Goal: Browse casually: Explore the website without a specific task or goal

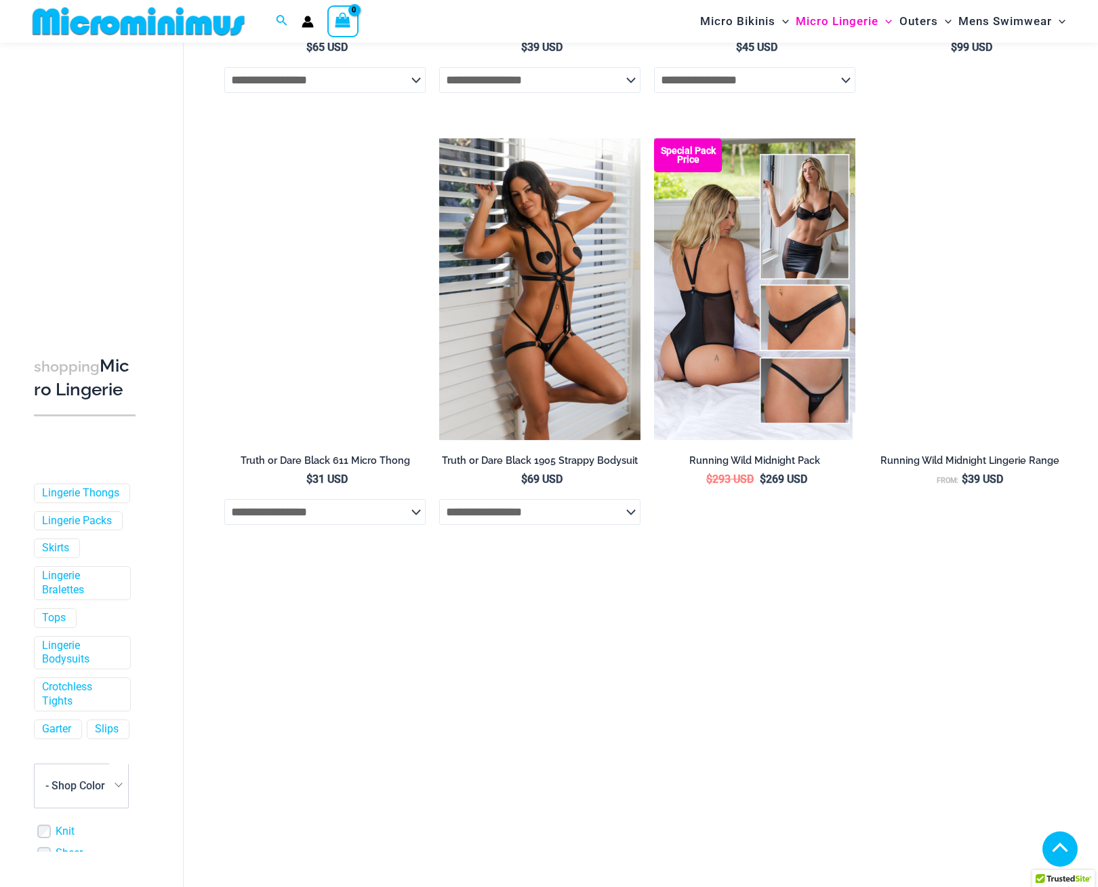
scroll to position [1042, 0]
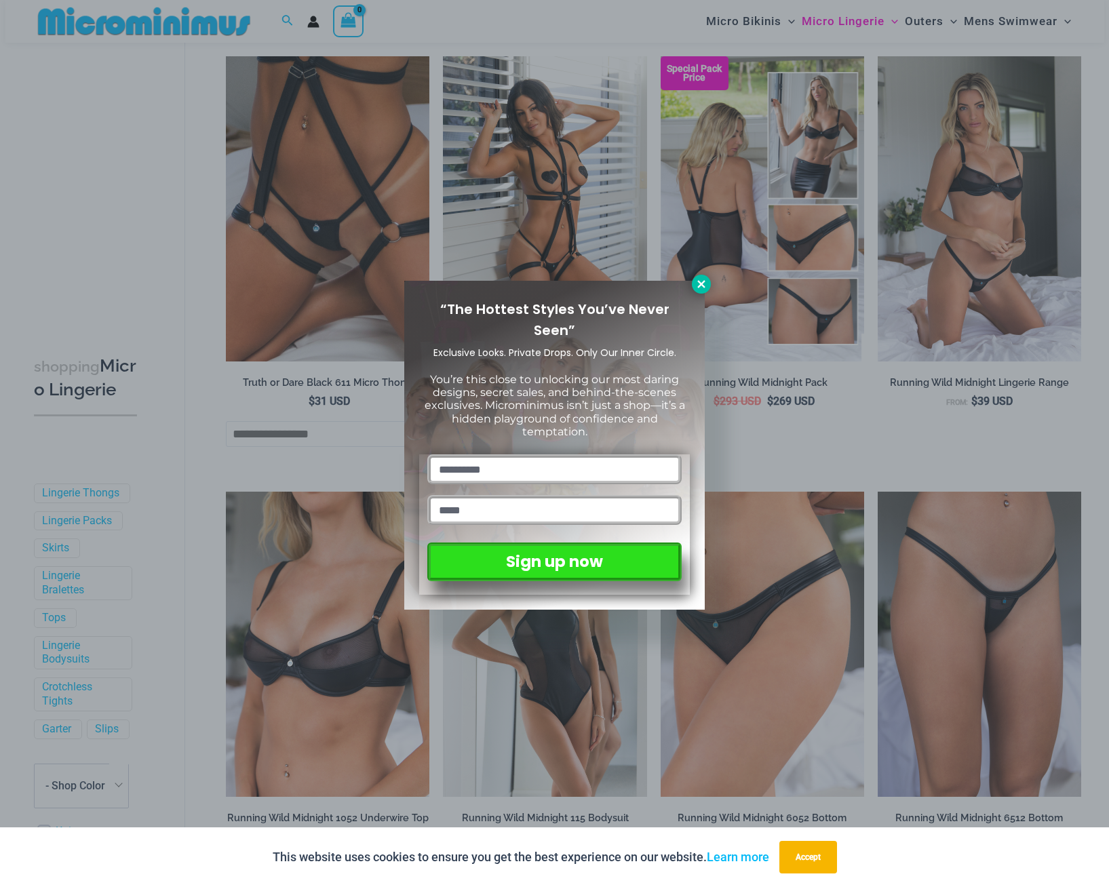
click at [696, 281] on icon at bounding box center [701, 284] width 12 height 12
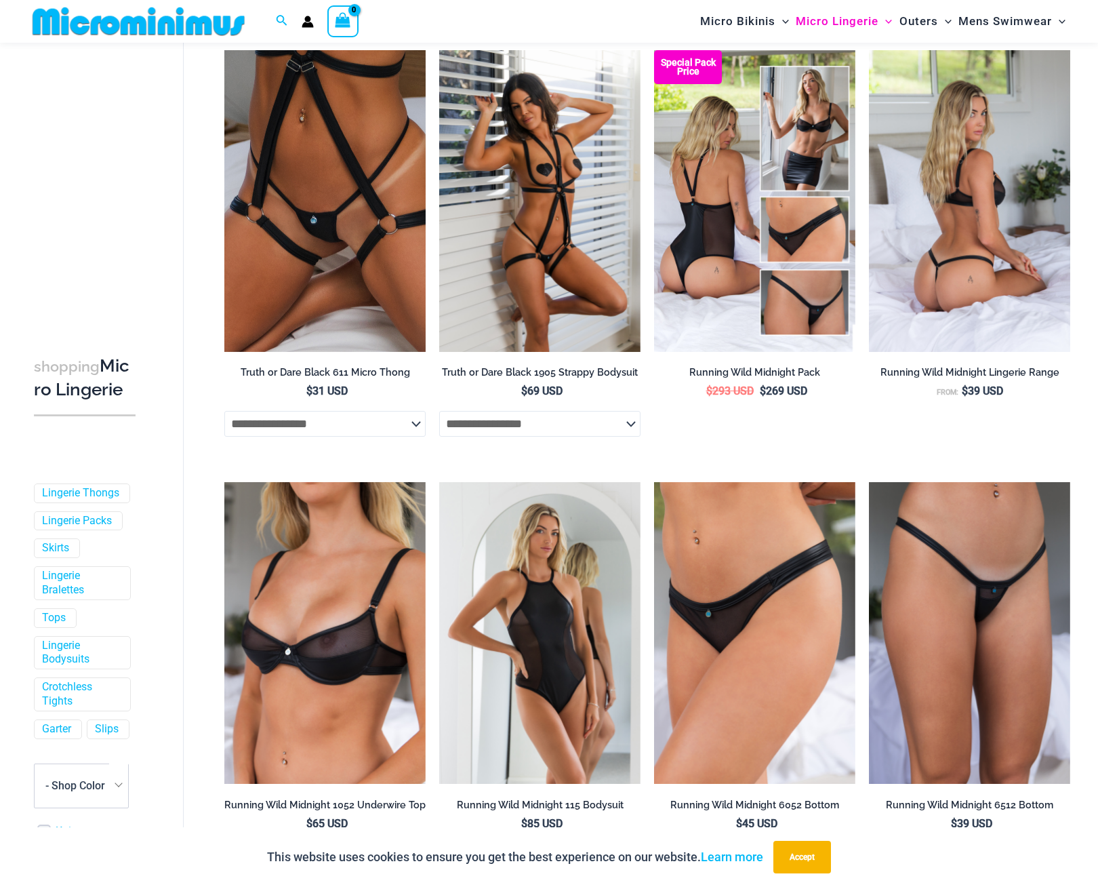
click at [926, 206] on img at bounding box center [969, 201] width 201 height 302
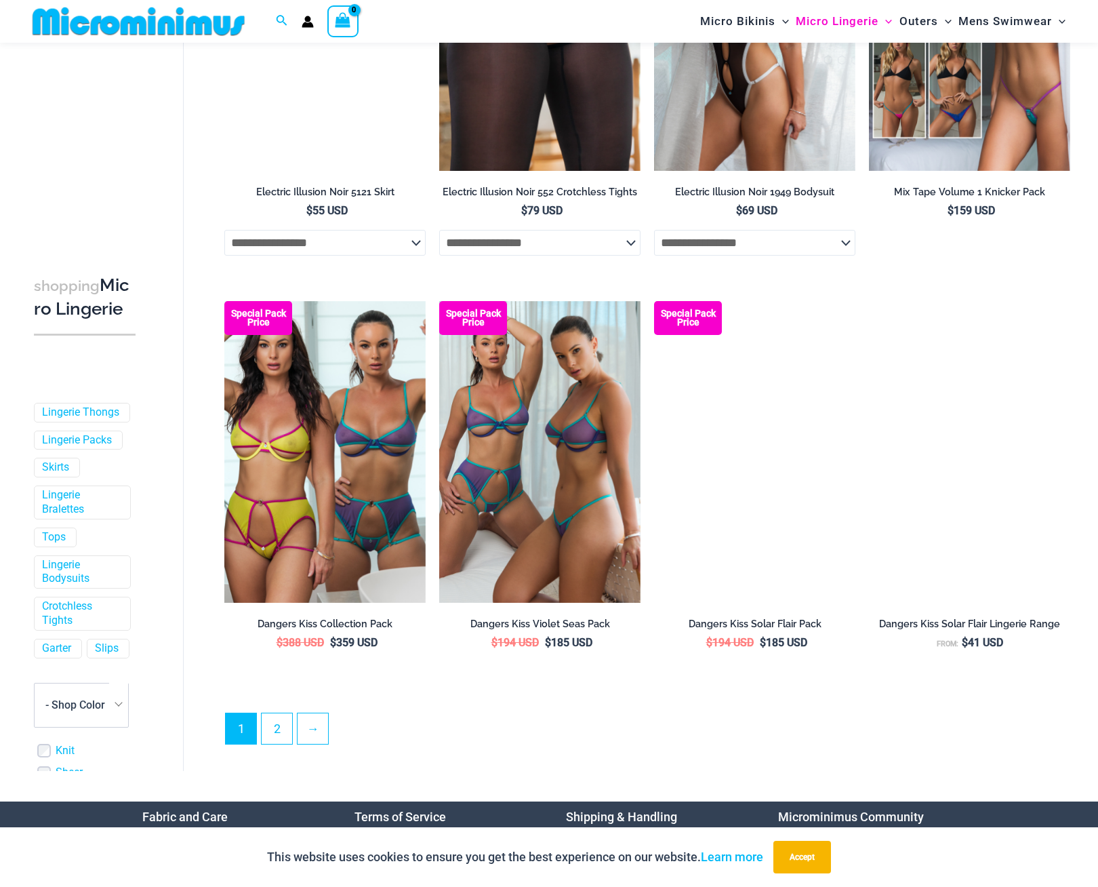
scroll to position [3068, 0]
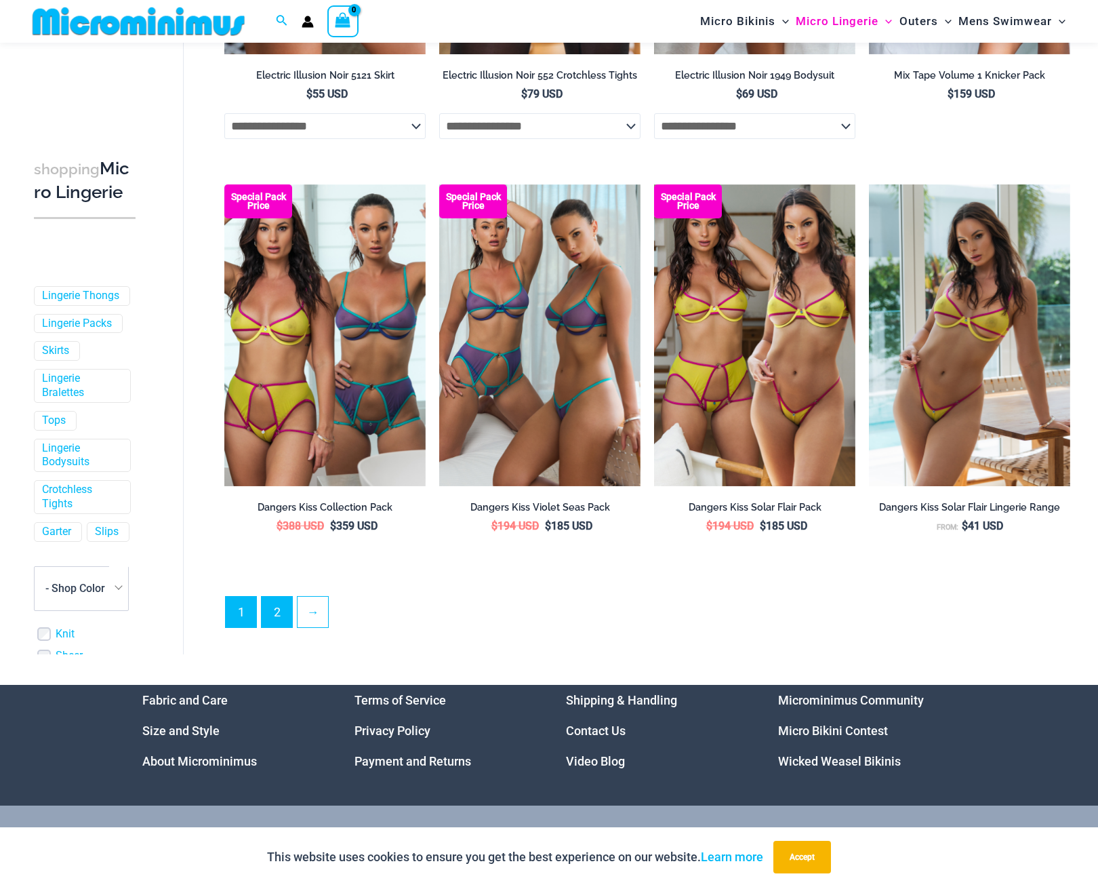
click at [273, 618] on link "2" at bounding box center [277, 612] width 31 height 31
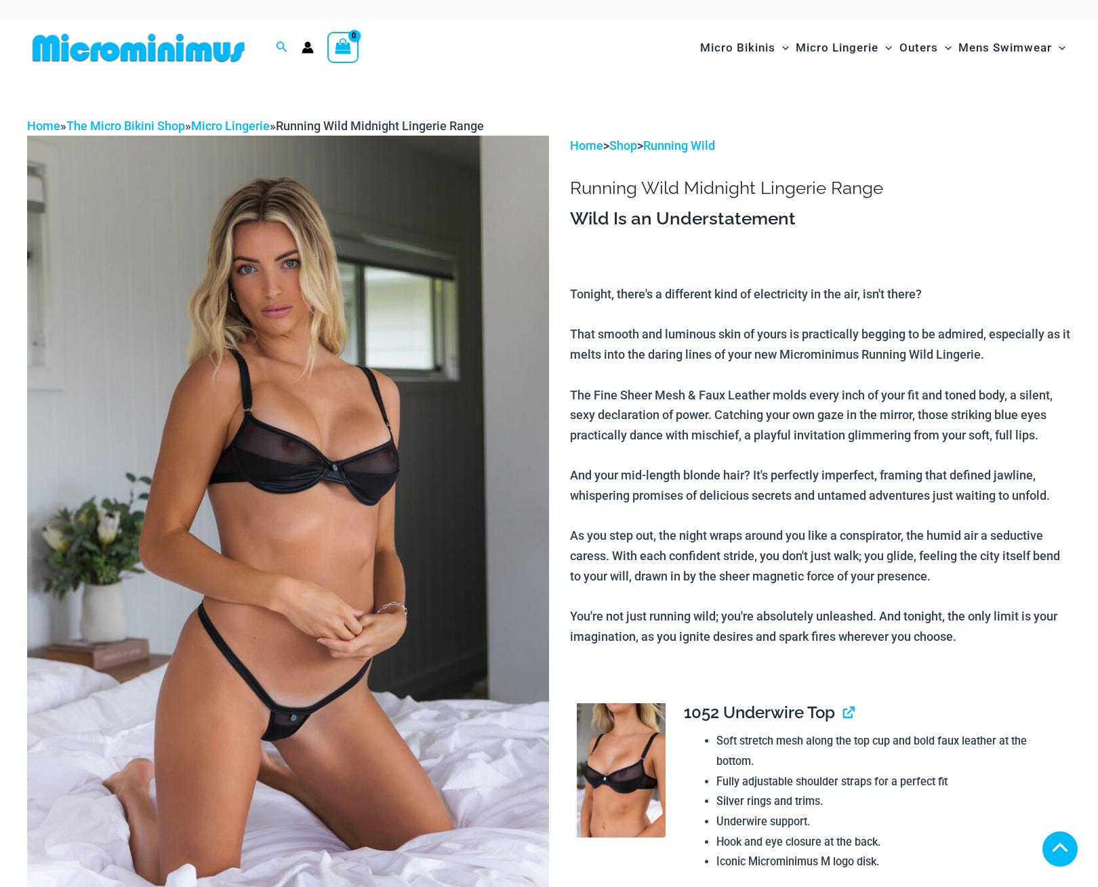
click at [310, 355] on img at bounding box center [288, 527] width 522 height 783
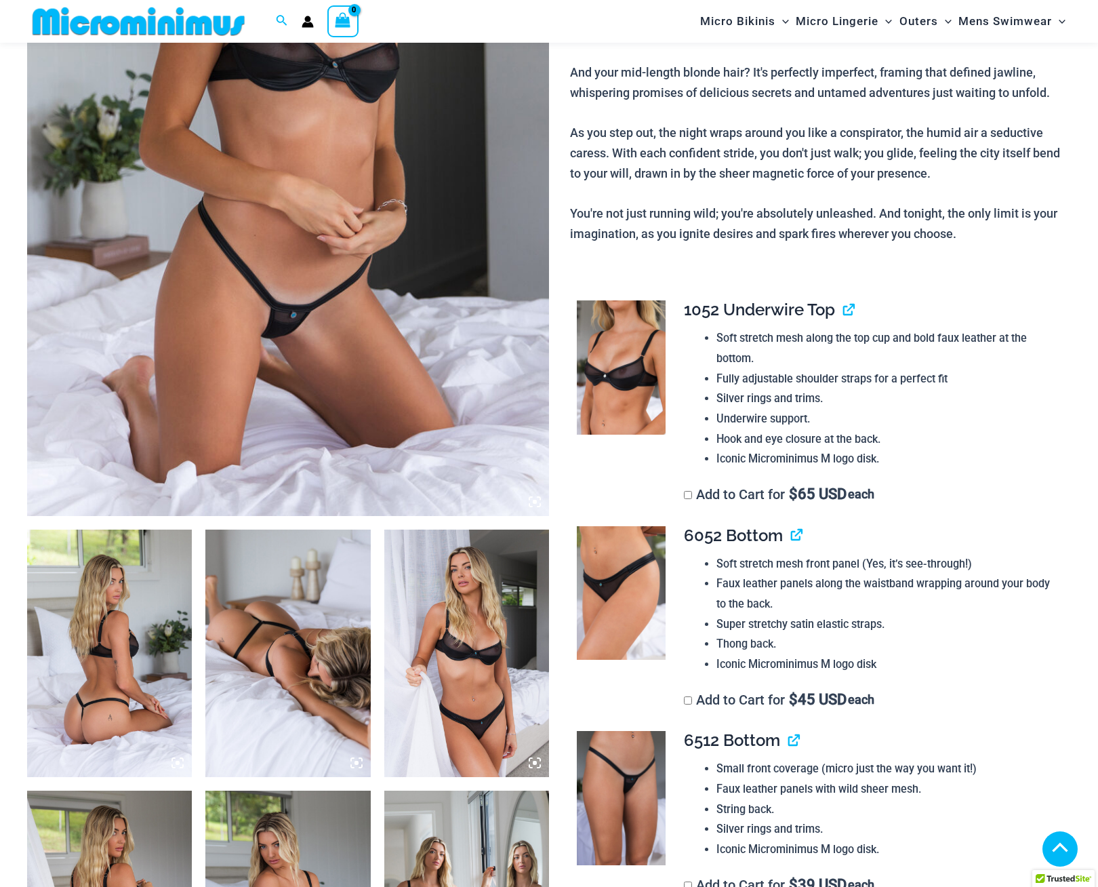
click at [460, 530] on img at bounding box center [466, 653] width 165 height 247
click at [302, 191] on img at bounding box center [288, 124] width 522 height 783
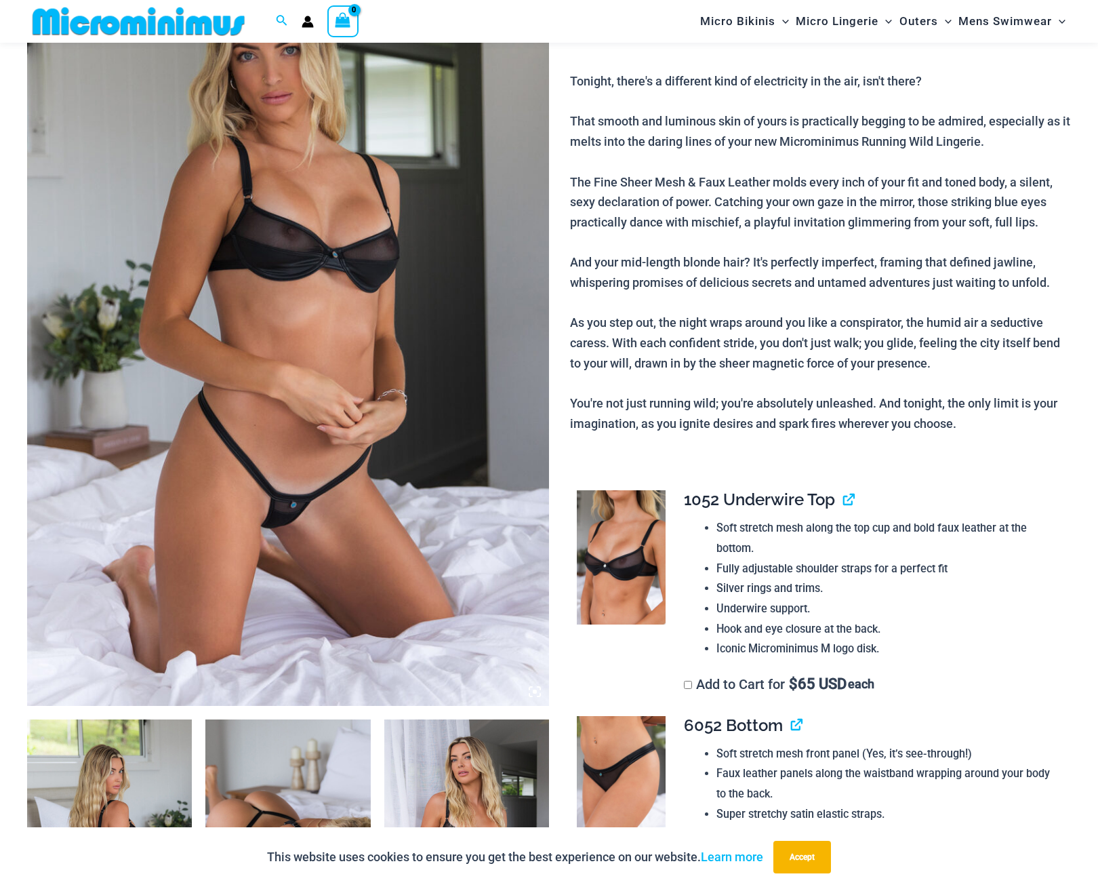
scroll to position [241, 0]
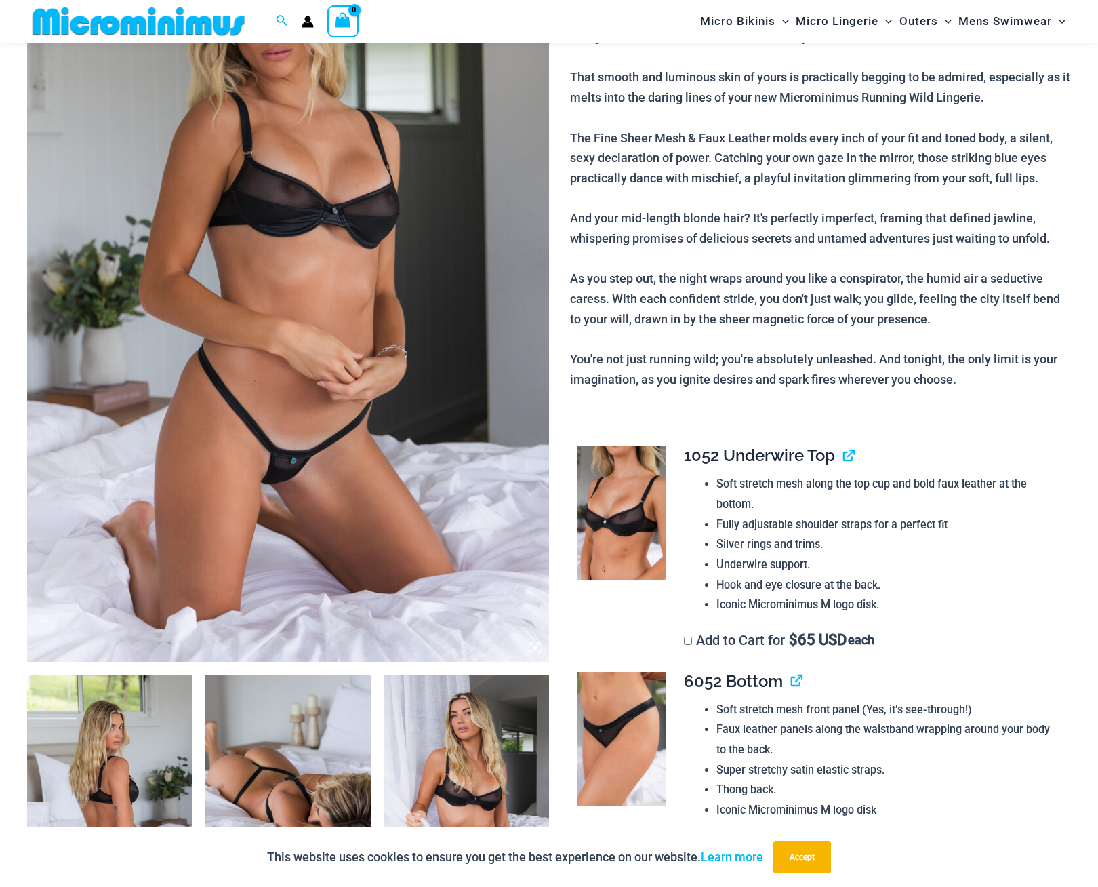
click at [330, 332] on img at bounding box center [288, 270] width 522 height 783
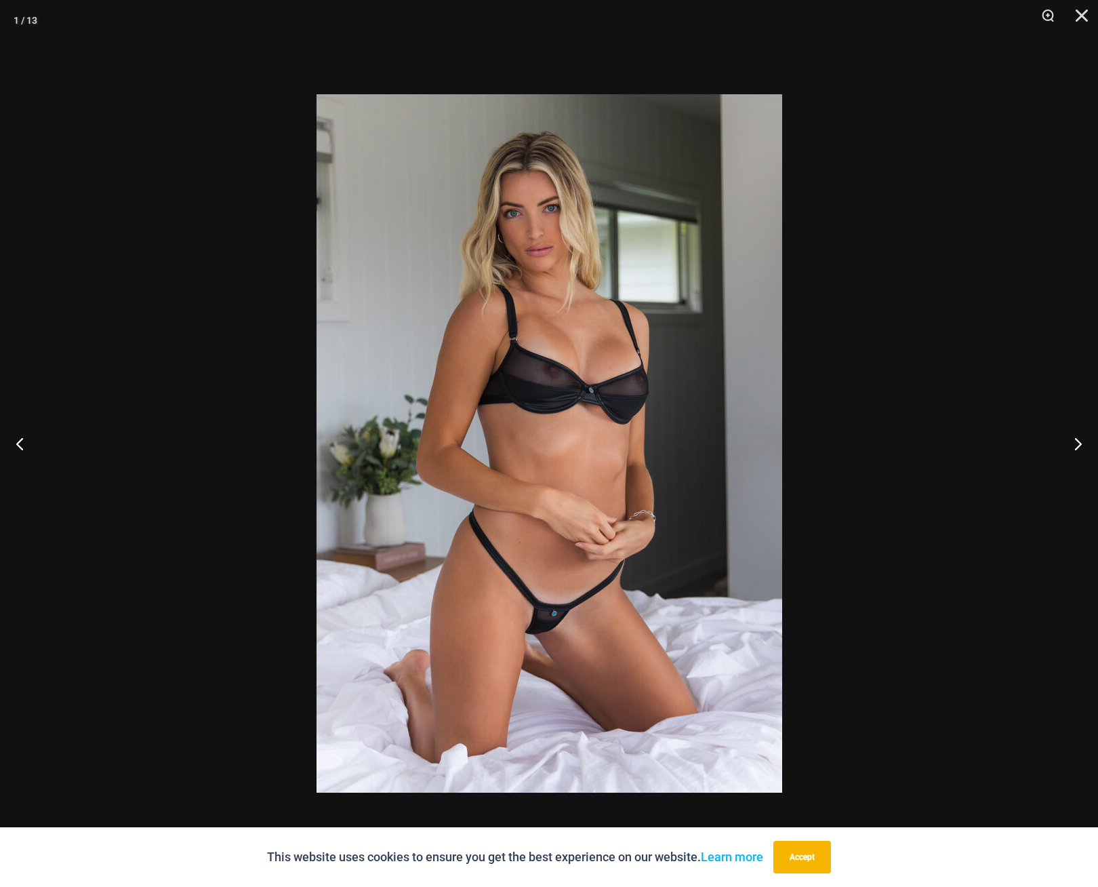
click at [642, 316] on img at bounding box center [550, 443] width 466 height 698
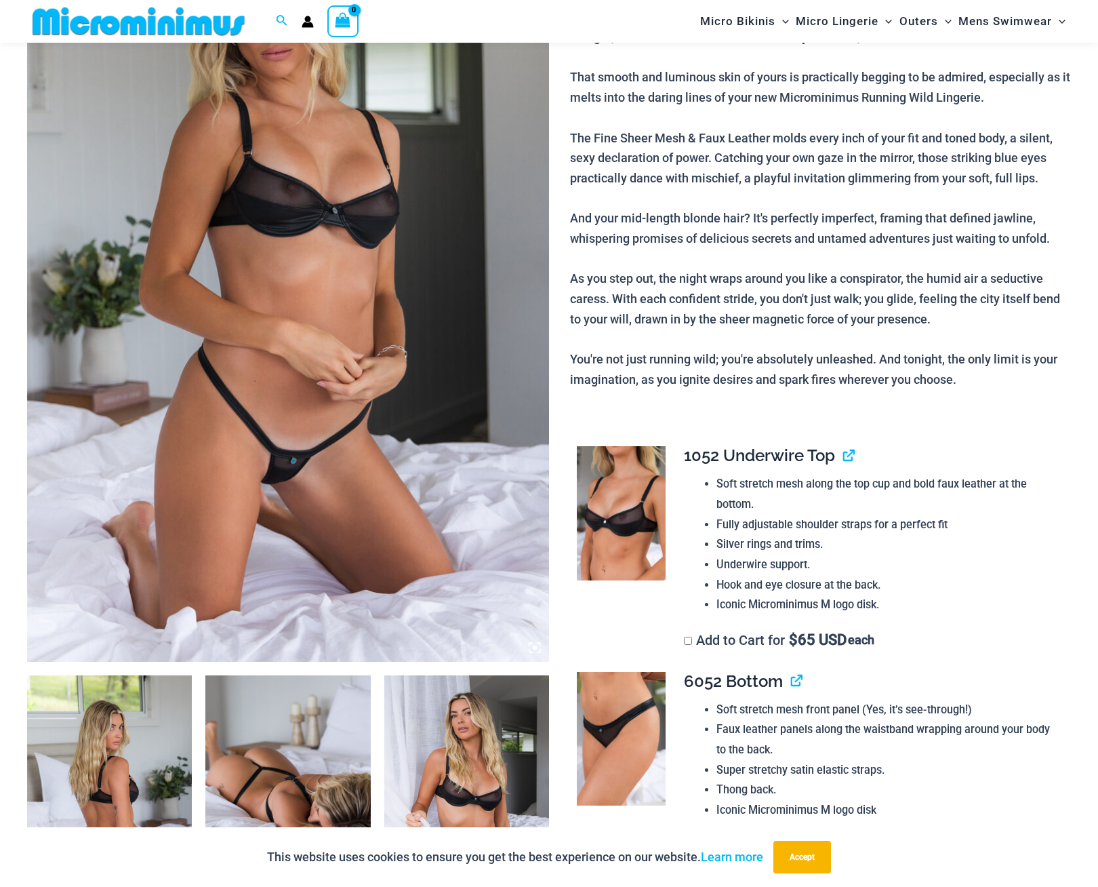
click at [372, 357] on img at bounding box center [288, 270] width 522 height 783
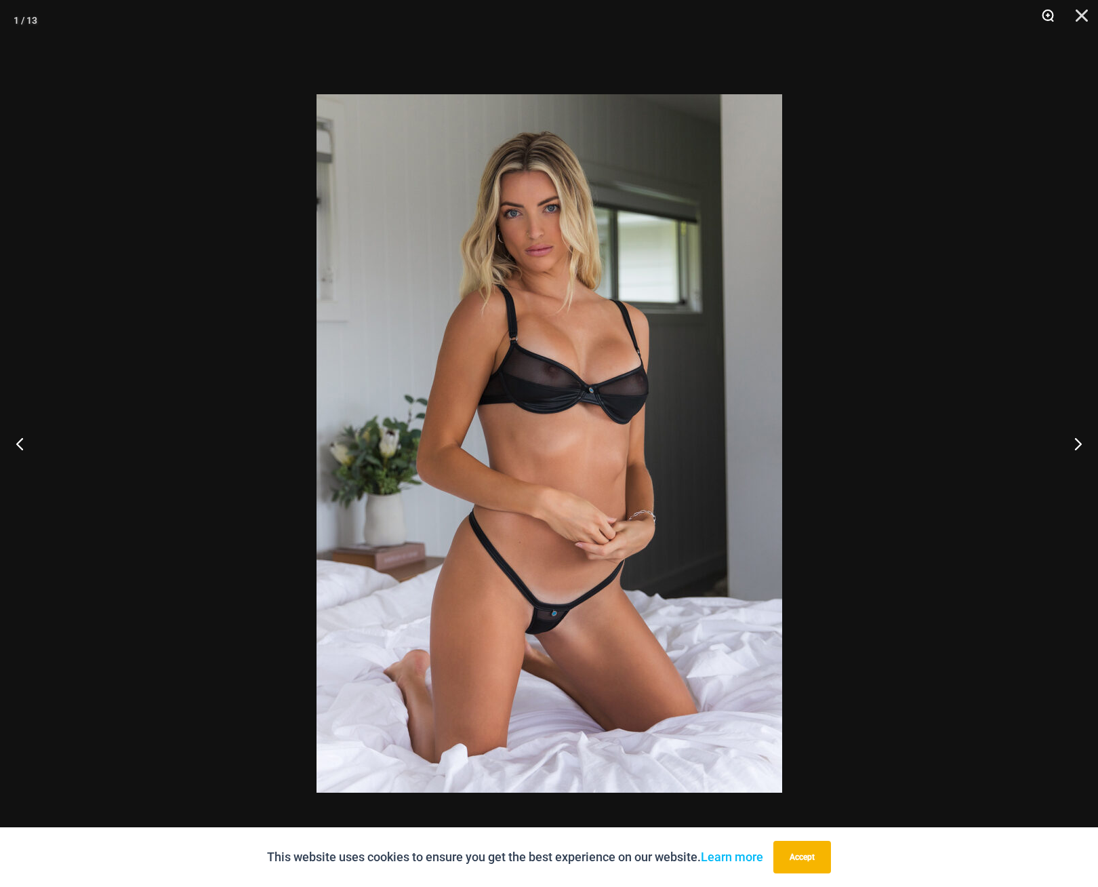
click at [1047, 16] on button "Zoom" at bounding box center [1044, 20] width 34 height 41
click at [1083, 438] on button "Next" at bounding box center [1073, 444] width 51 height 68
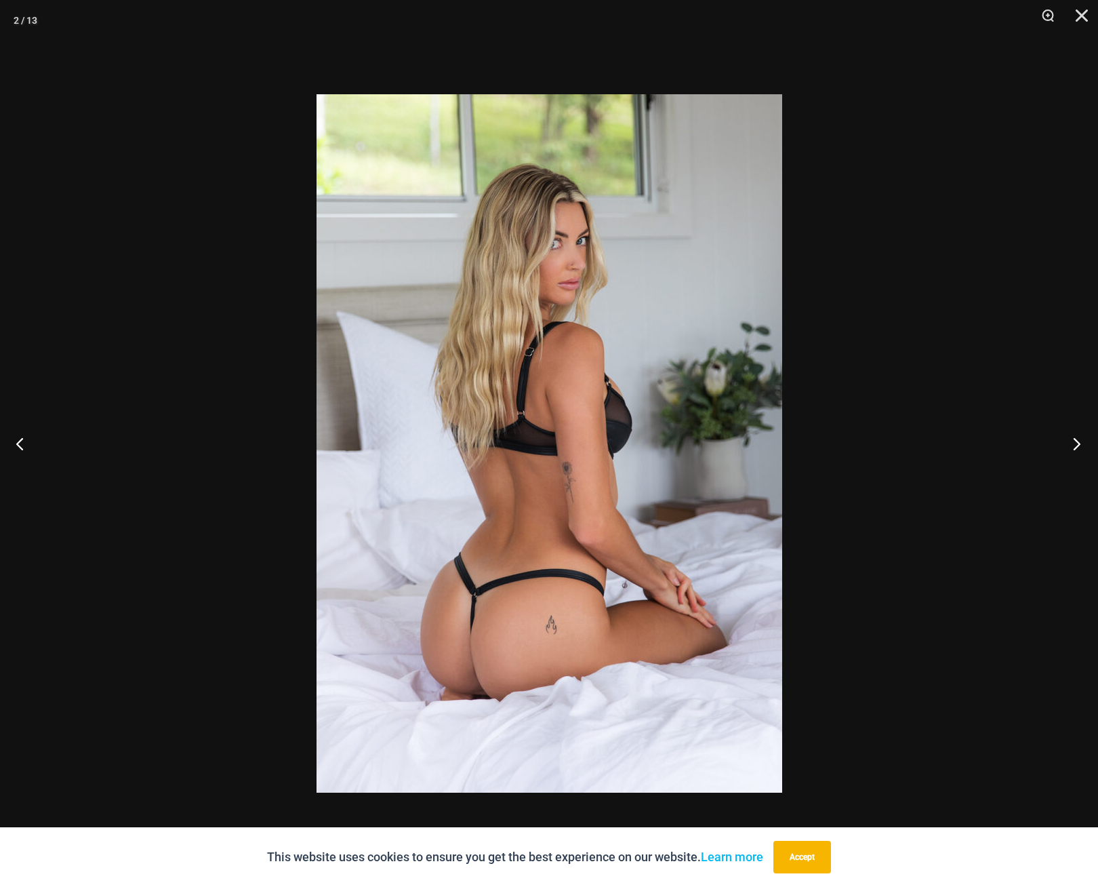
click at [1083, 438] on button "Next" at bounding box center [1073, 444] width 51 height 68
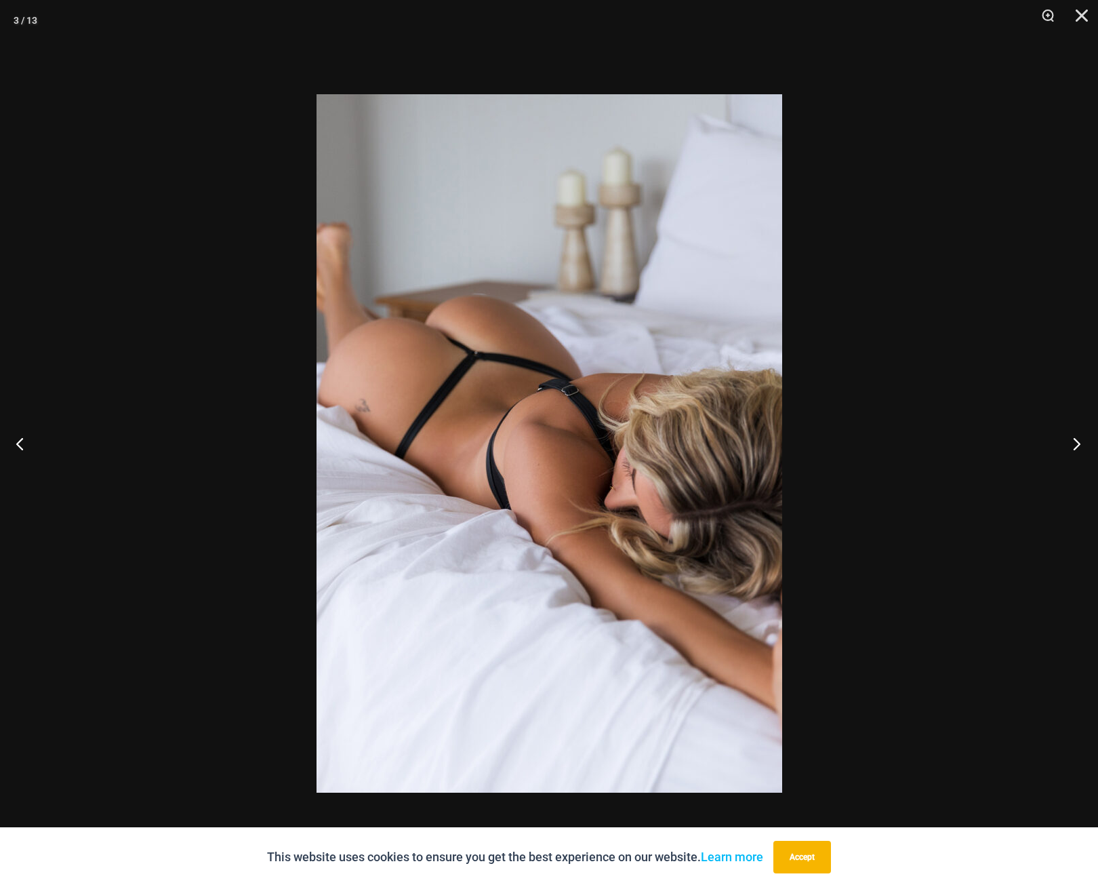
click at [1083, 438] on button "Next" at bounding box center [1073, 444] width 51 height 68
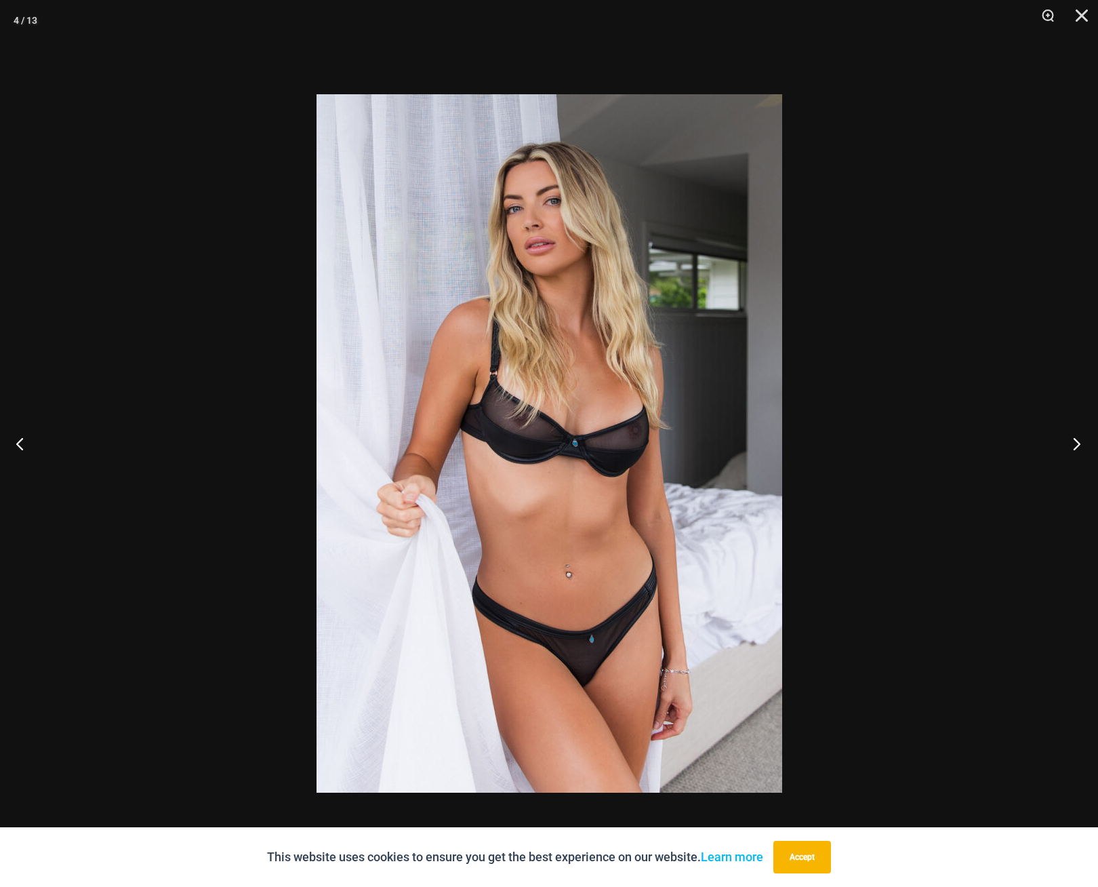
click at [1083, 438] on button "Next" at bounding box center [1073, 444] width 51 height 68
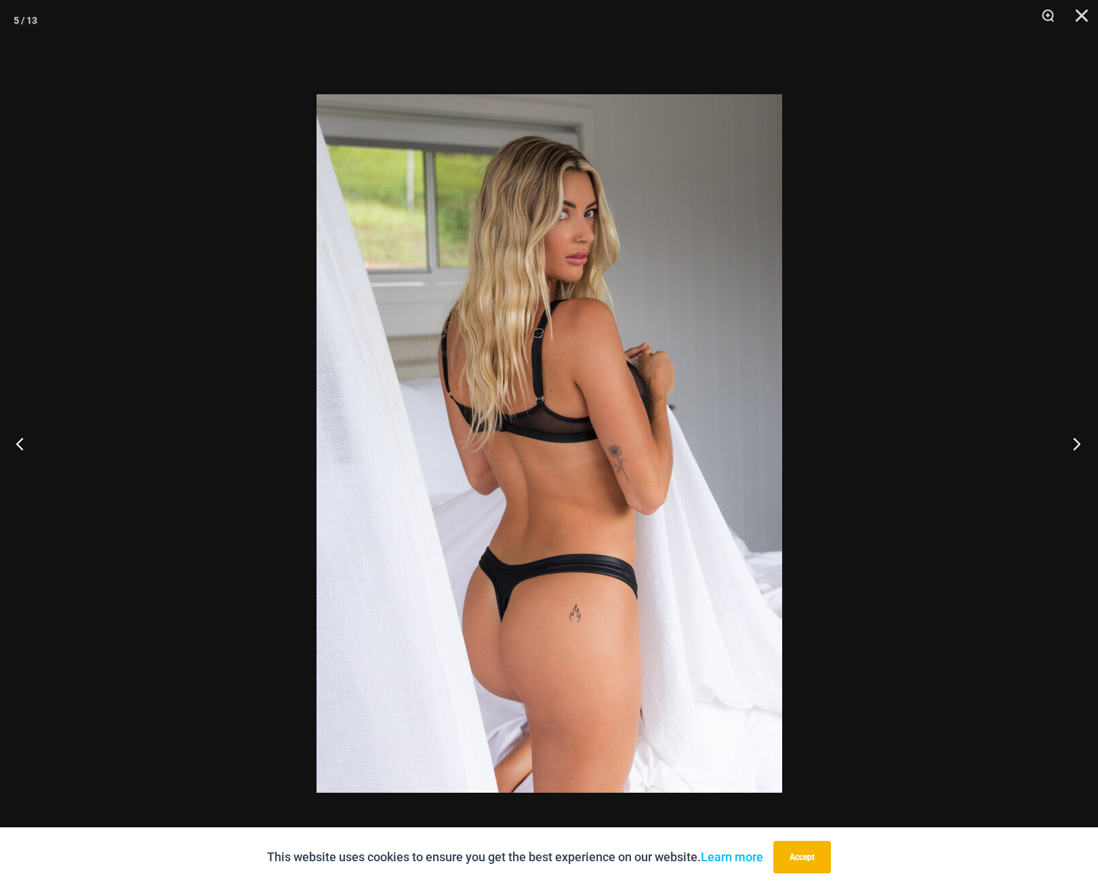
click at [1083, 438] on button "Next" at bounding box center [1073, 444] width 51 height 68
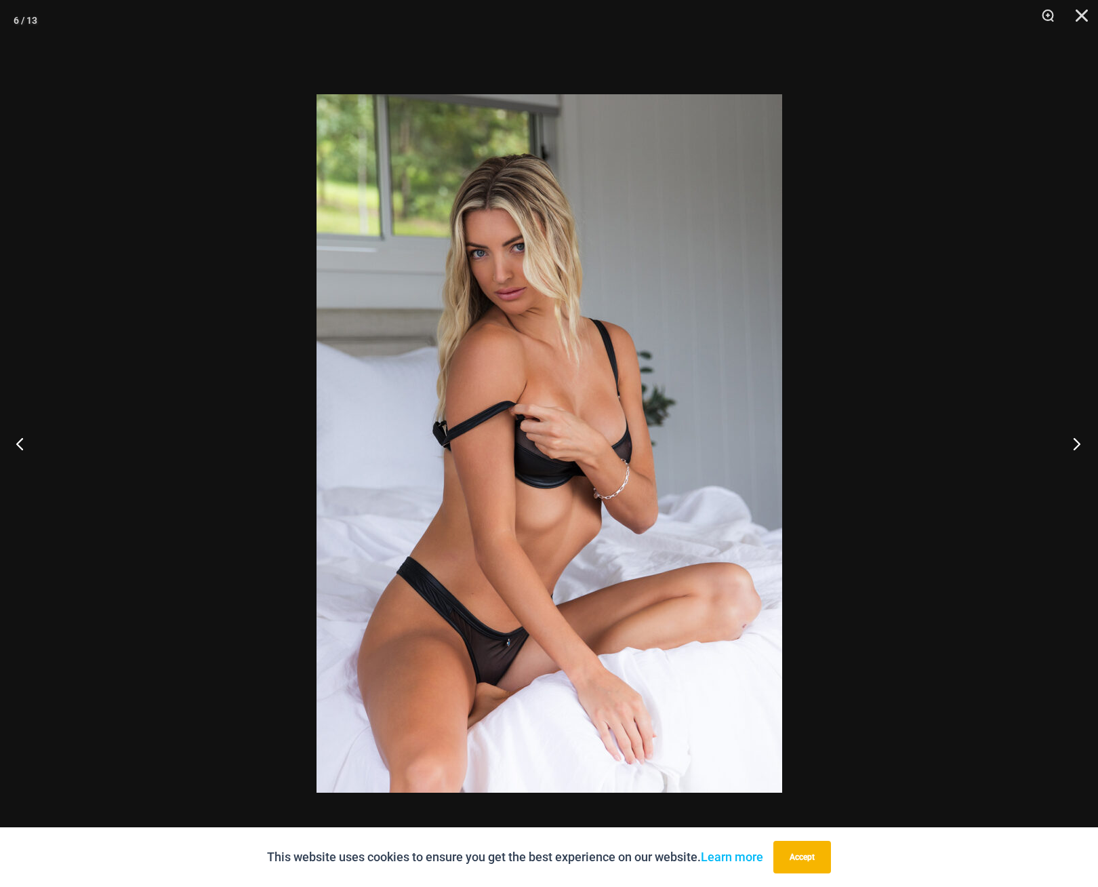
click at [1083, 438] on button "Next" at bounding box center [1073, 444] width 51 height 68
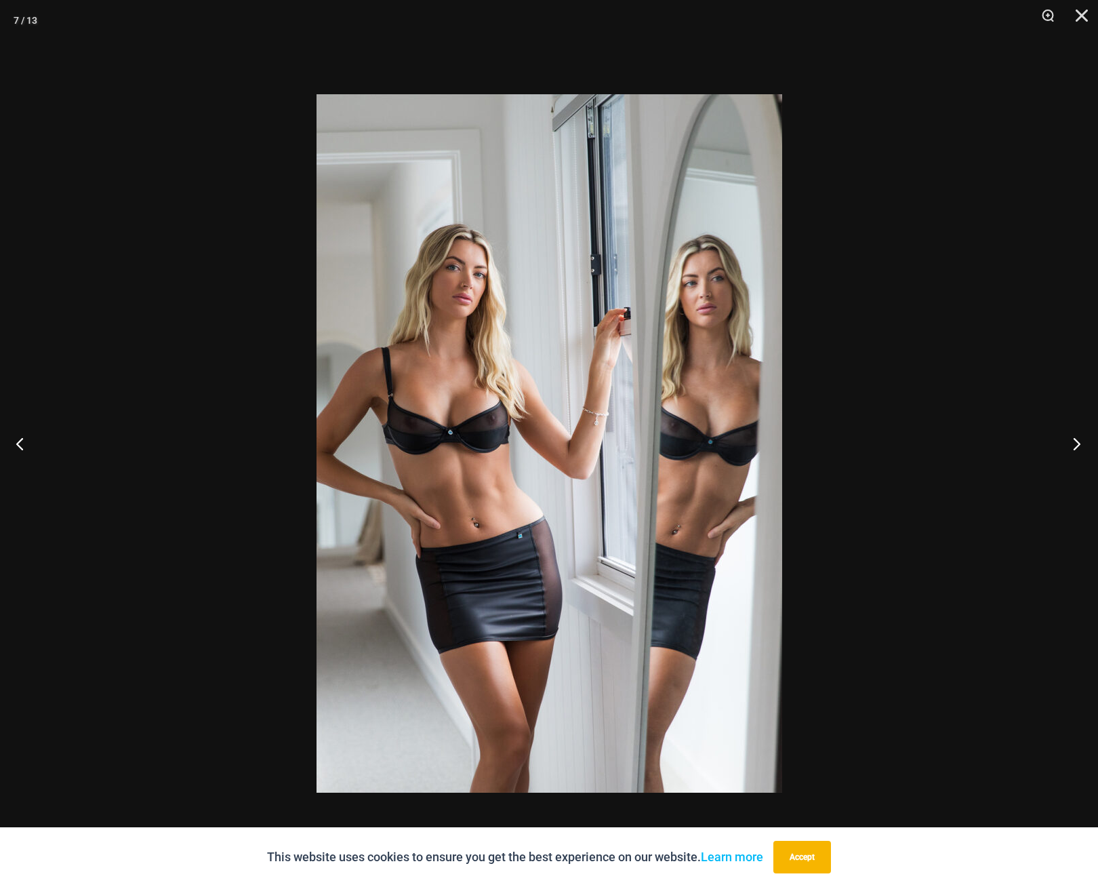
click at [1077, 434] on button "Next" at bounding box center [1073, 444] width 51 height 68
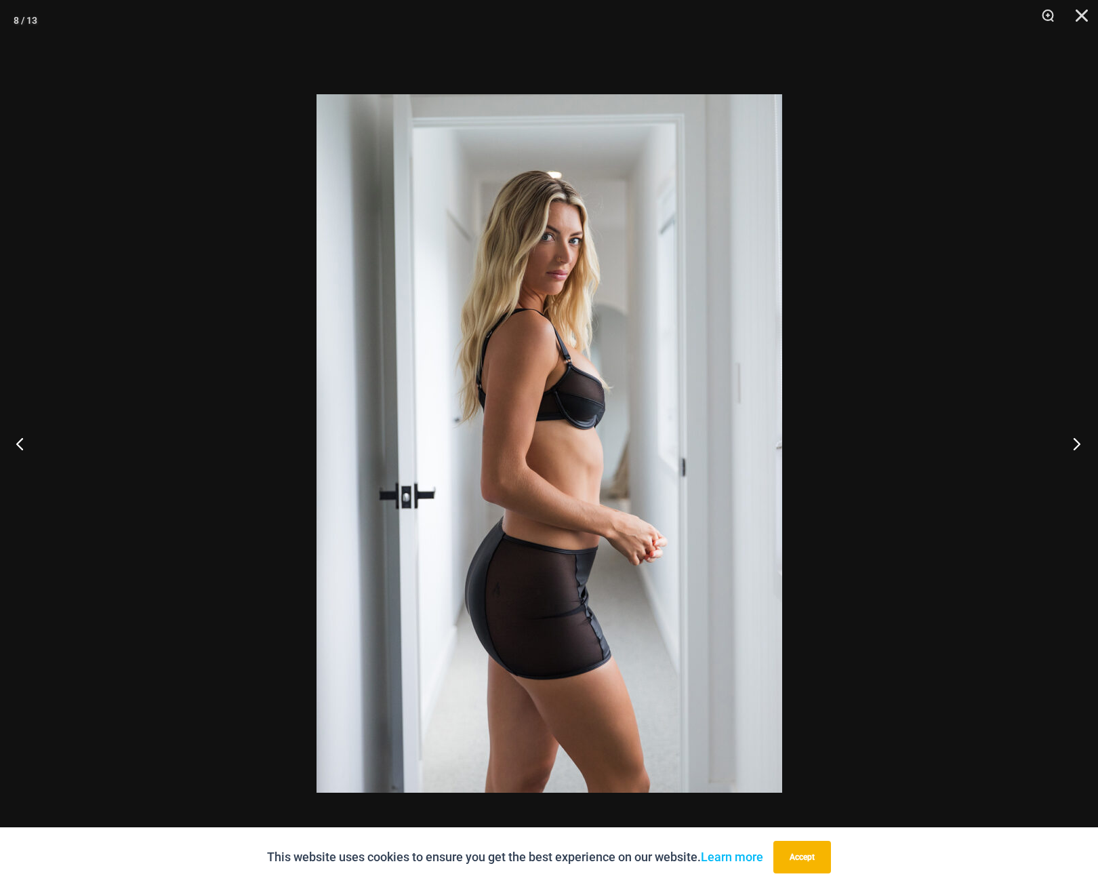
click at [1077, 434] on button "Next" at bounding box center [1073, 444] width 51 height 68
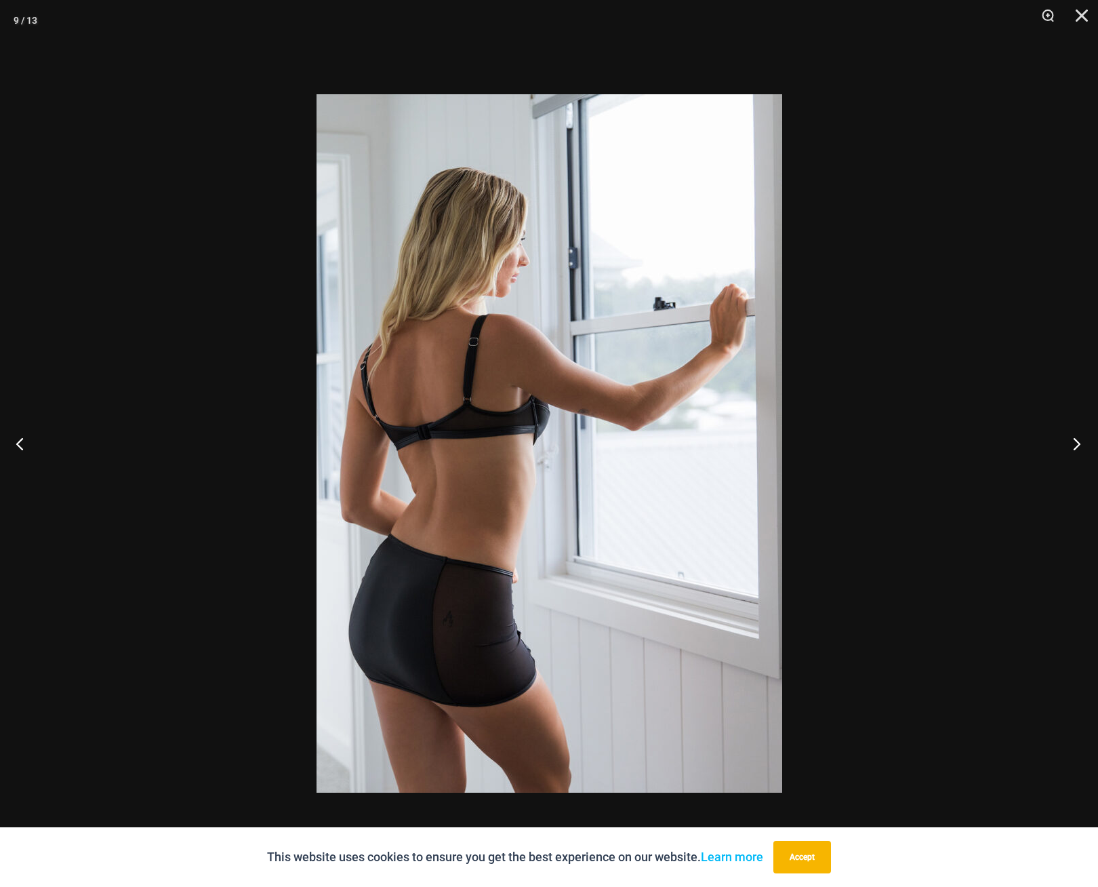
click at [1077, 434] on button "Next" at bounding box center [1073, 444] width 51 height 68
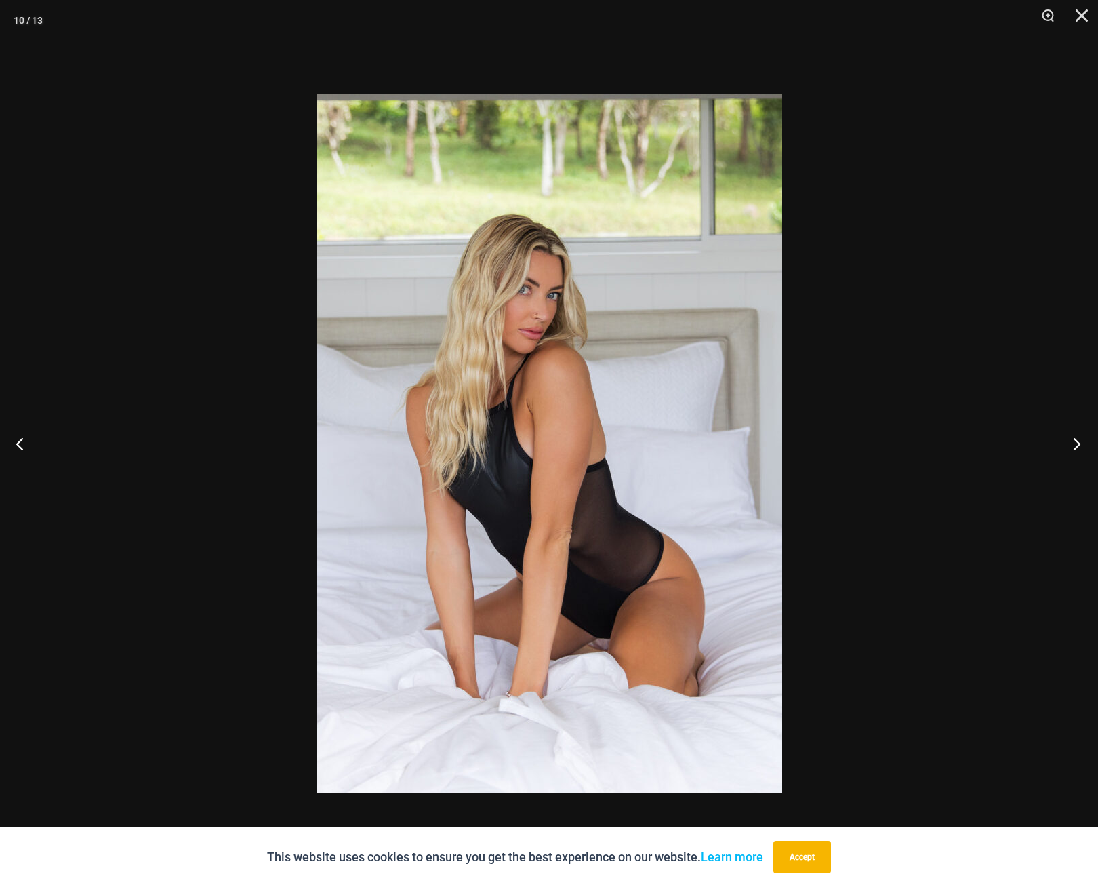
click at [1077, 434] on button "Next" at bounding box center [1073, 444] width 51 height 68
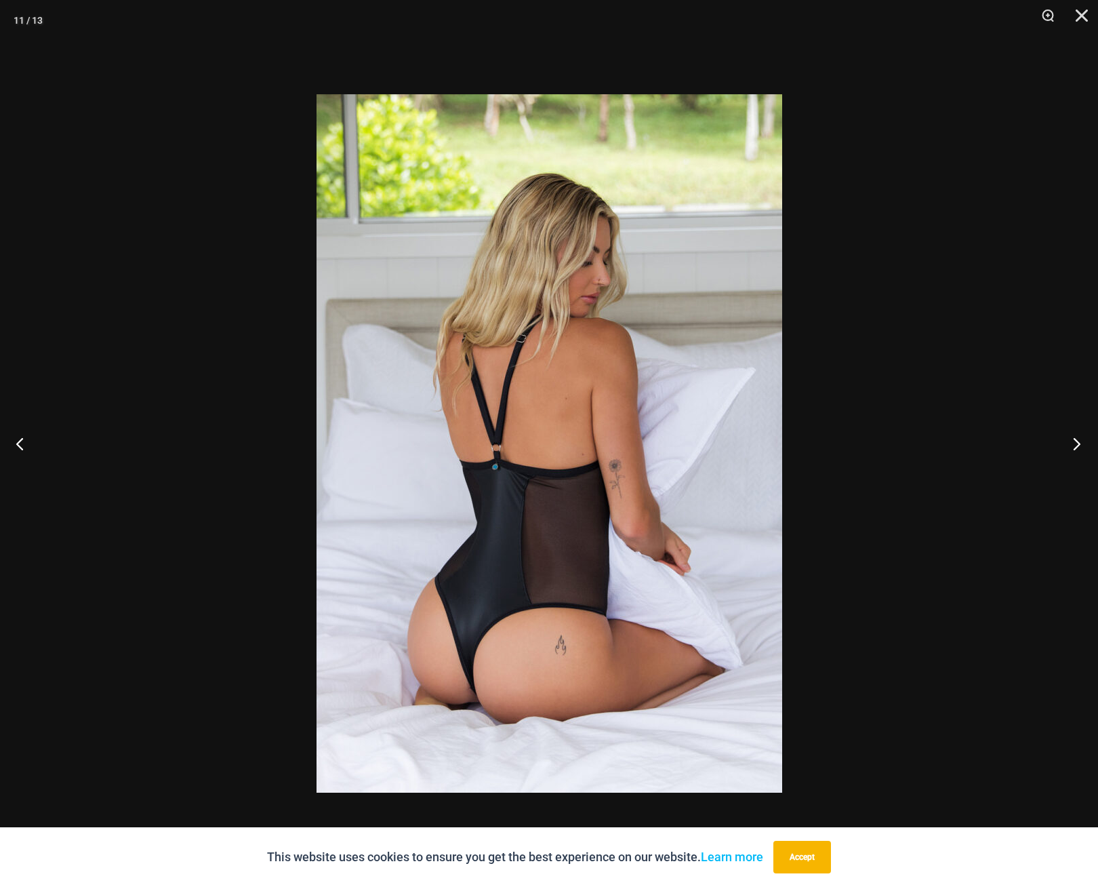
click at [1077, 434] on button "Next" at bounding box center [1073, 444] width 51 height 68
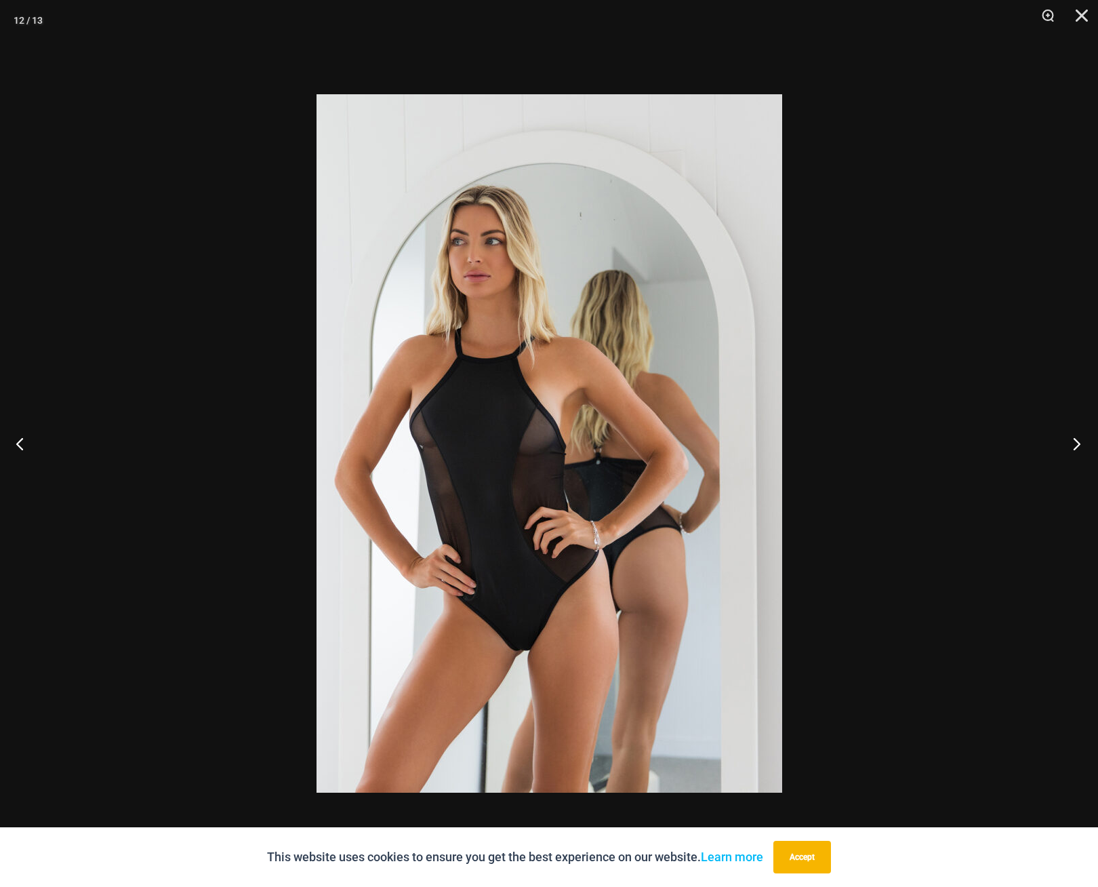
click at [1077, 434] on button "Next" at bounding box center [1073, 444] width 51 height 68
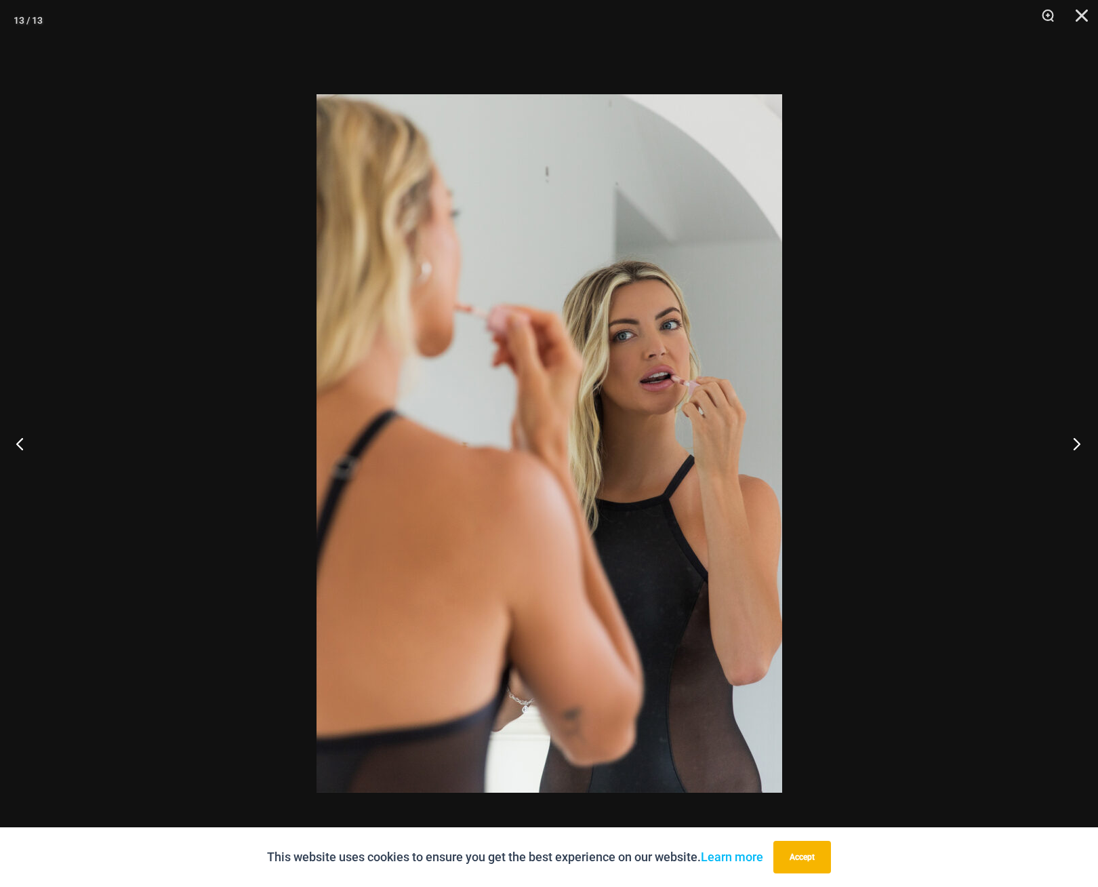
click at [1077, 434] on button "Next" at bounding box center [1073, 444] width 51 height 68
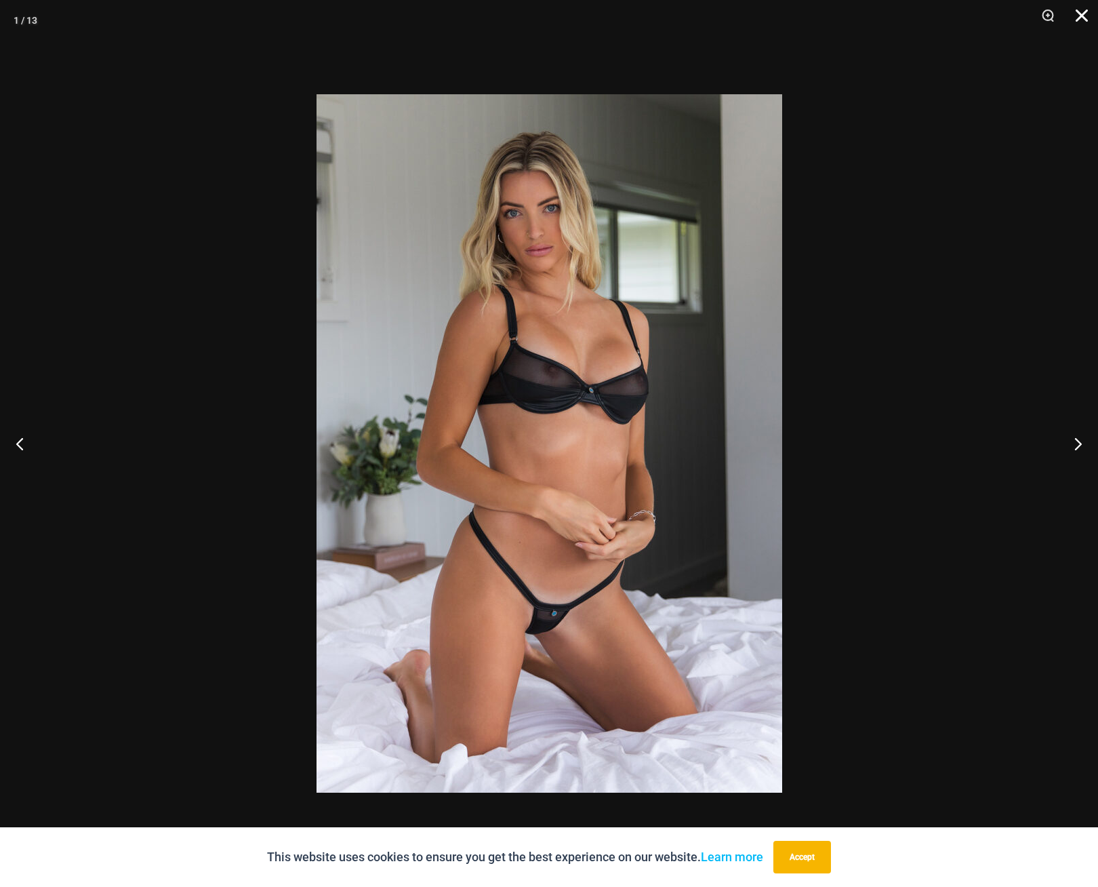
click at [1083, 14] on button "Close" at bounding box center [1077, 20] width 34 height 41
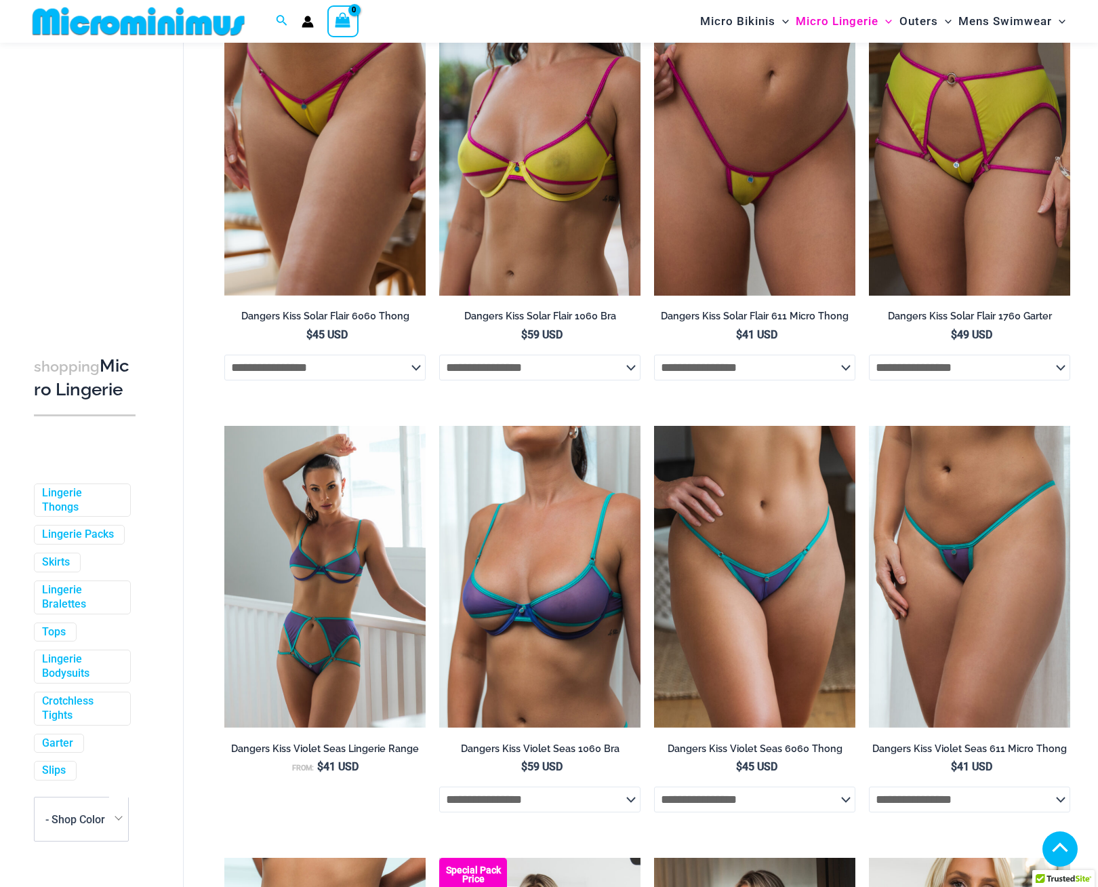
scroll to position [1947, 0]
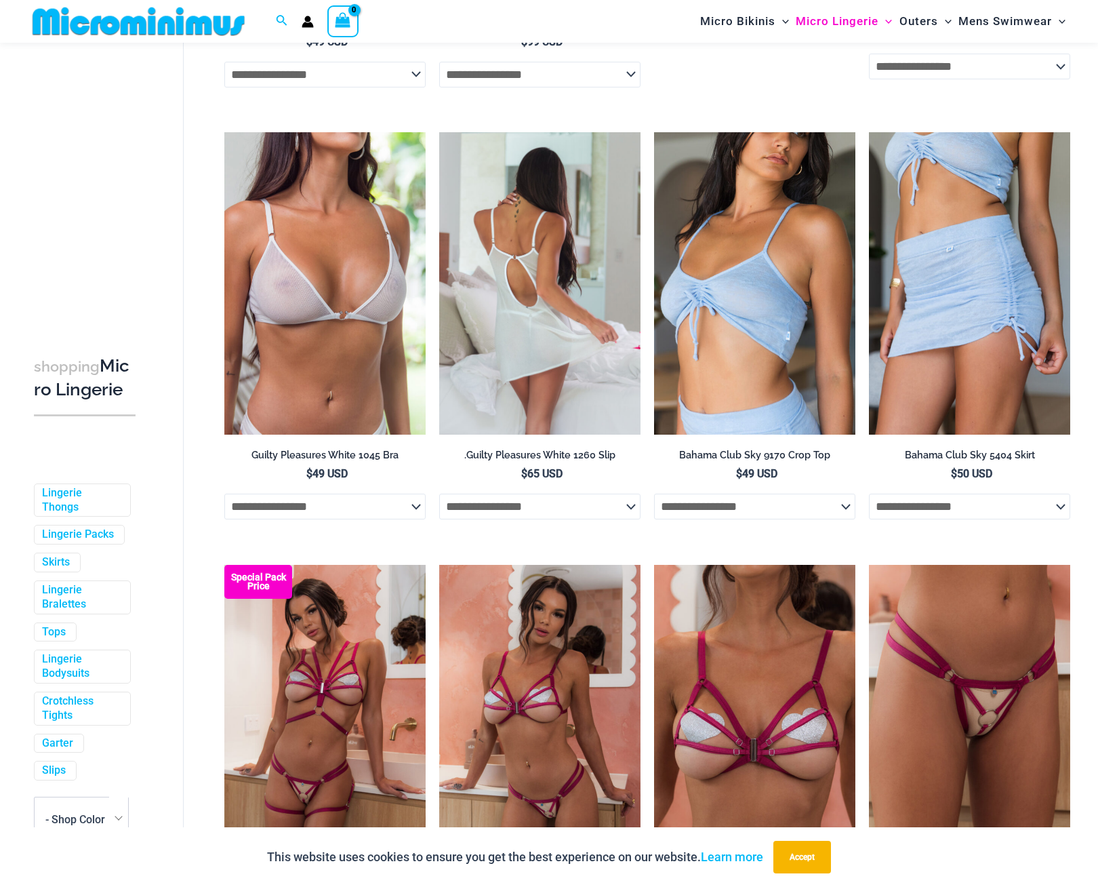
click at [542, 293] on img at bounding box center [539, 283] width 201 height 302
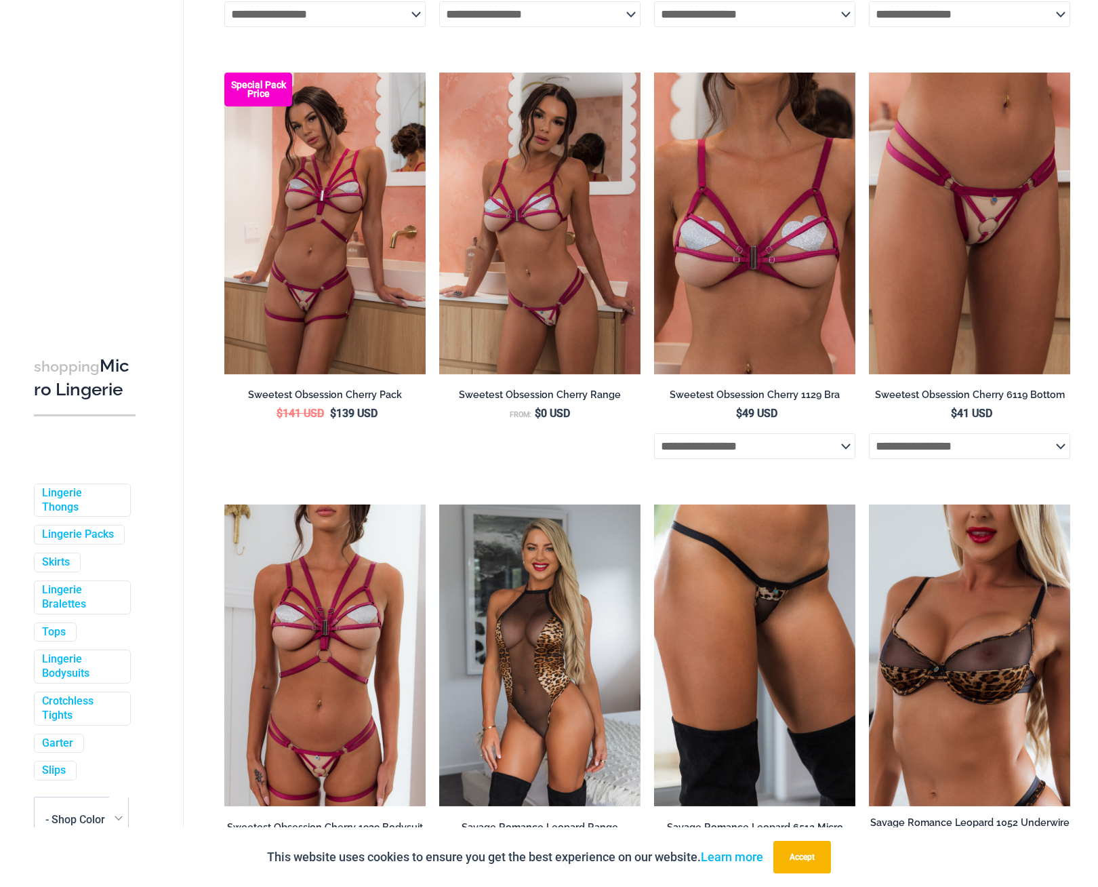
scroll to position [0, 0]
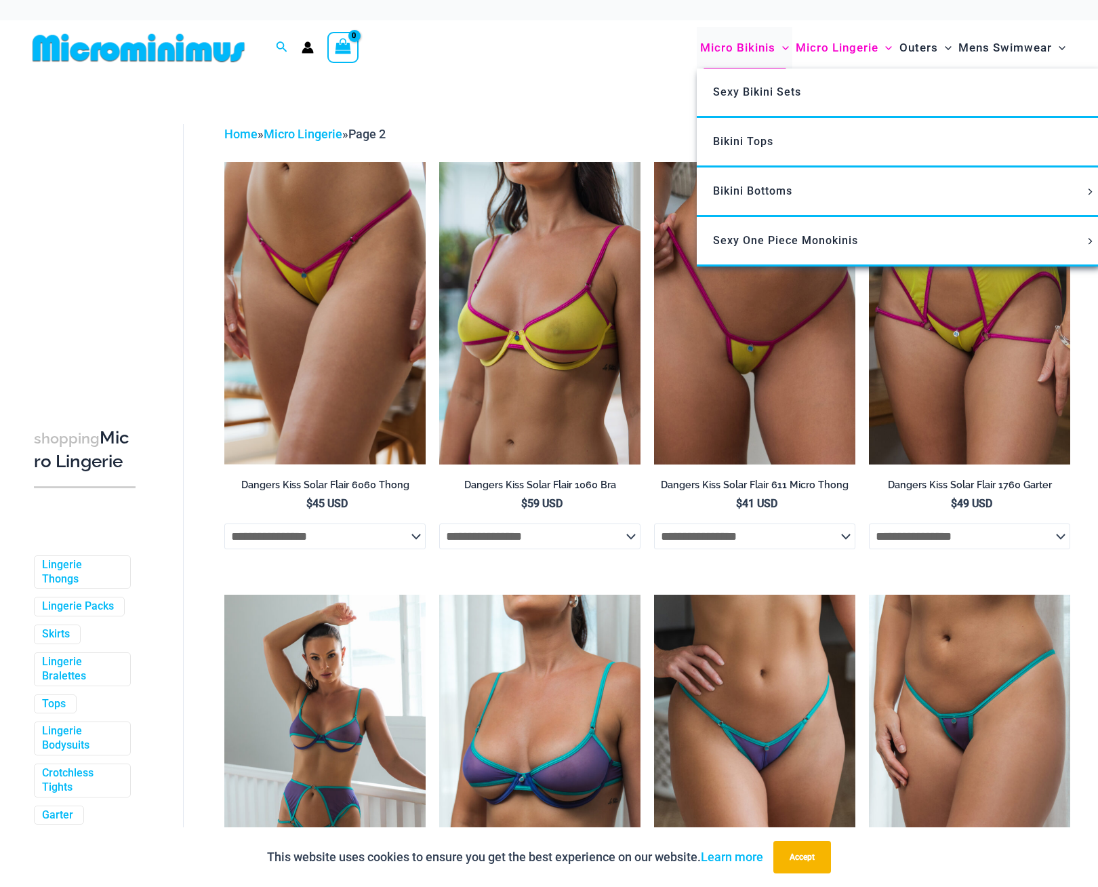
click at [749, 65] on span "Micro Bikinis" at bounding box center [737, 48] width 75 height 35
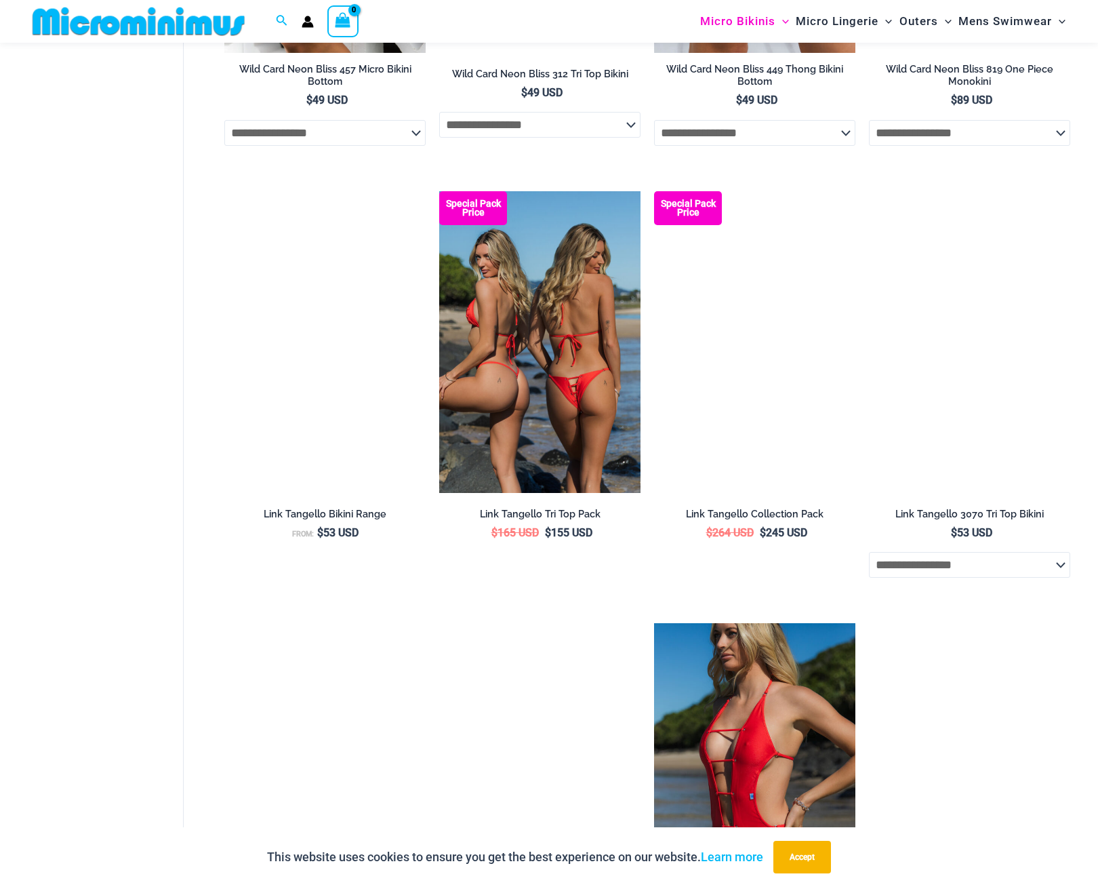
scroll to position [2894, 0]
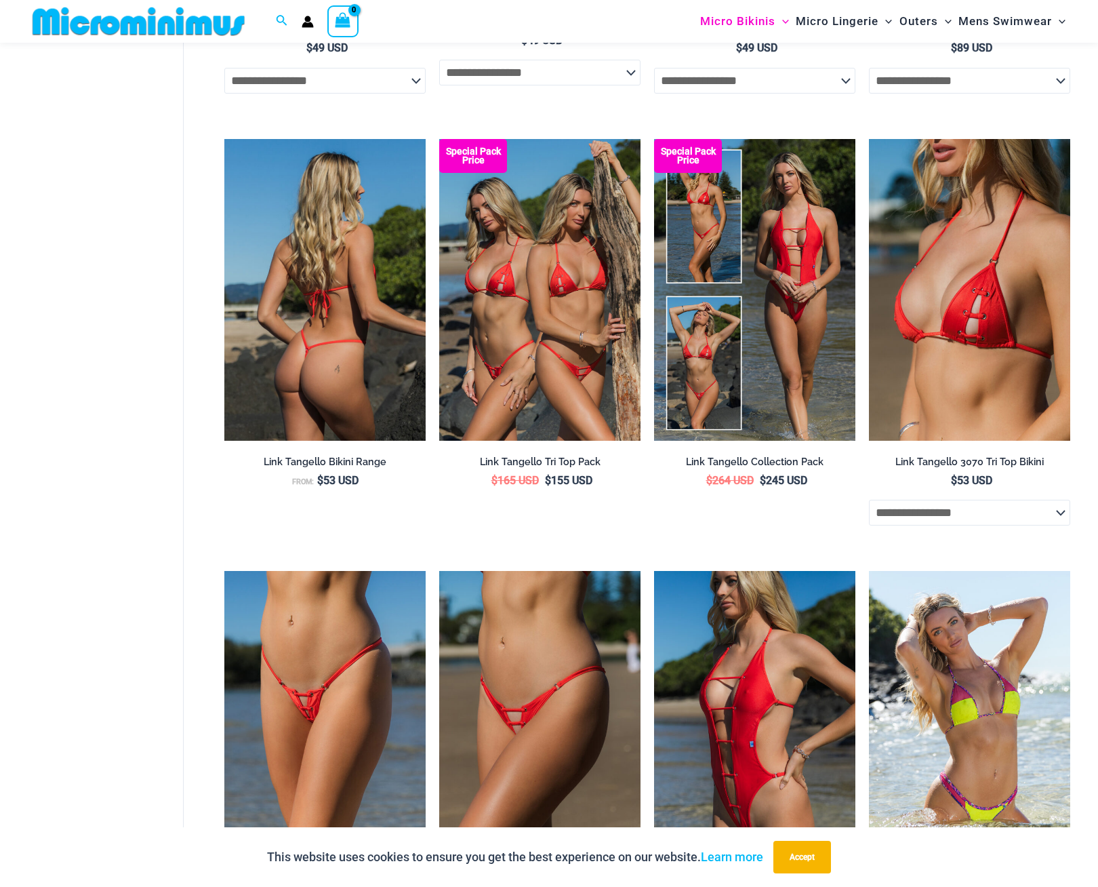
click at [345, 330] on img at bounding box center [324, 290] width 201 height 302
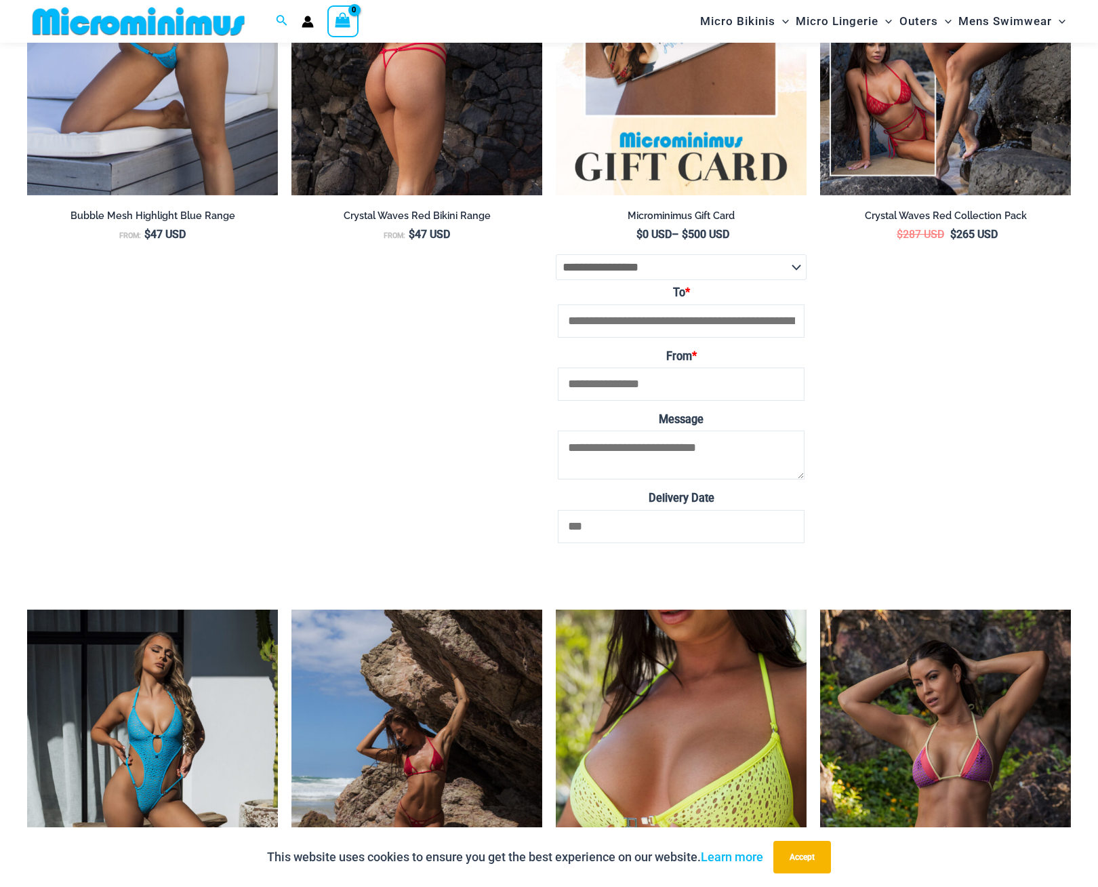
scroll to position [4952, 0]
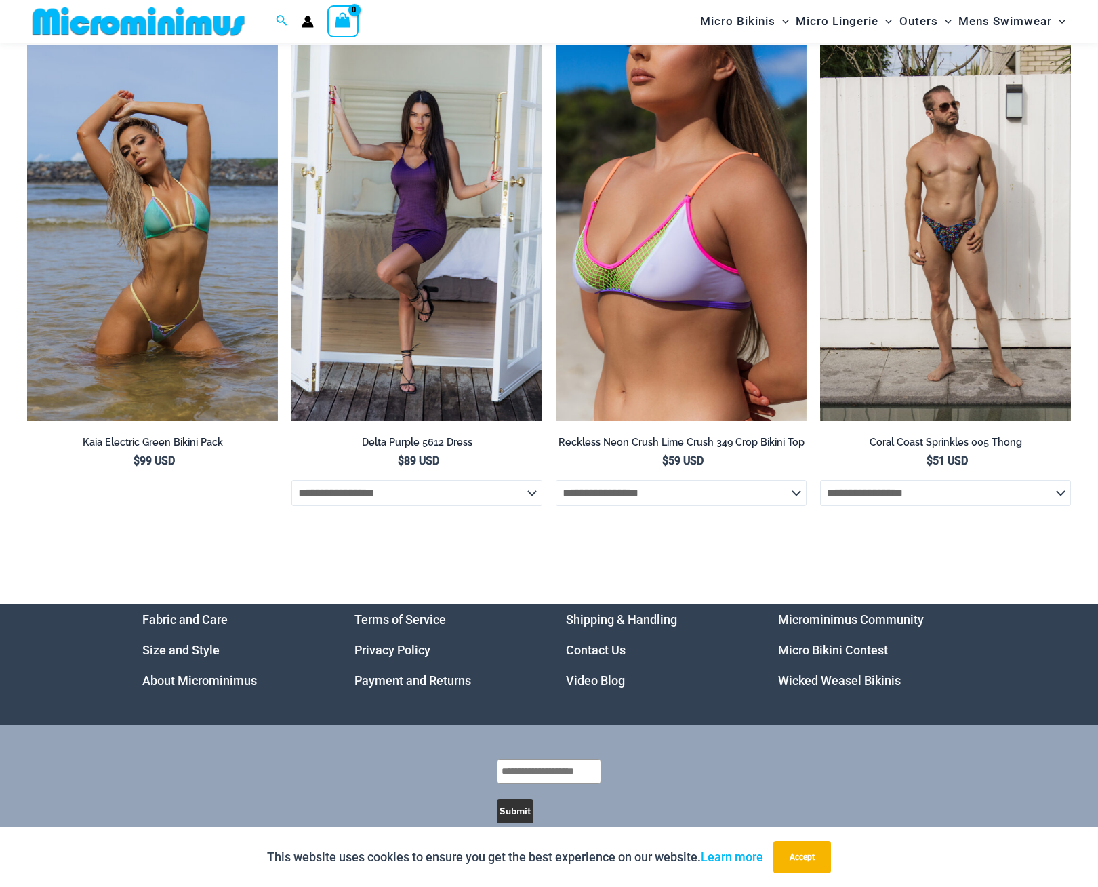
click at [611, 673] on link "Video Blog" at bounding box center [595, 680] width 59 height 14
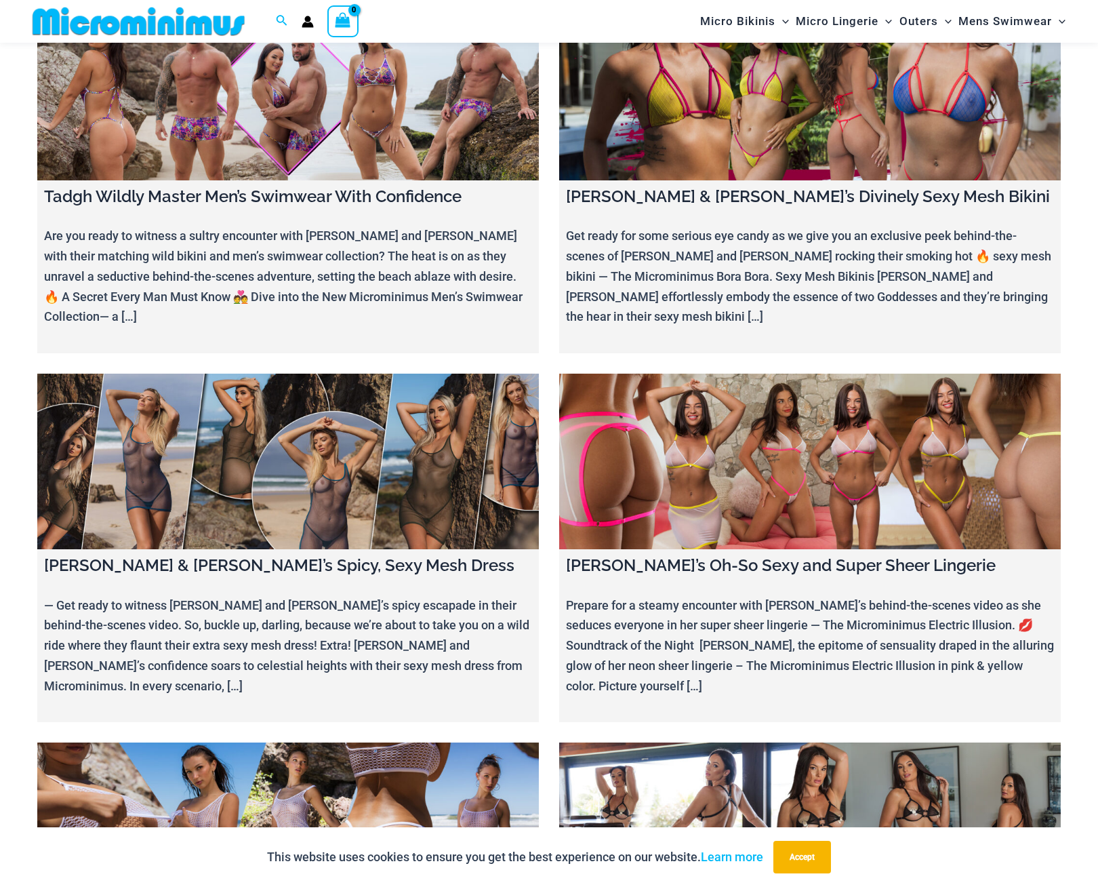
scroll to position [5430, 0]
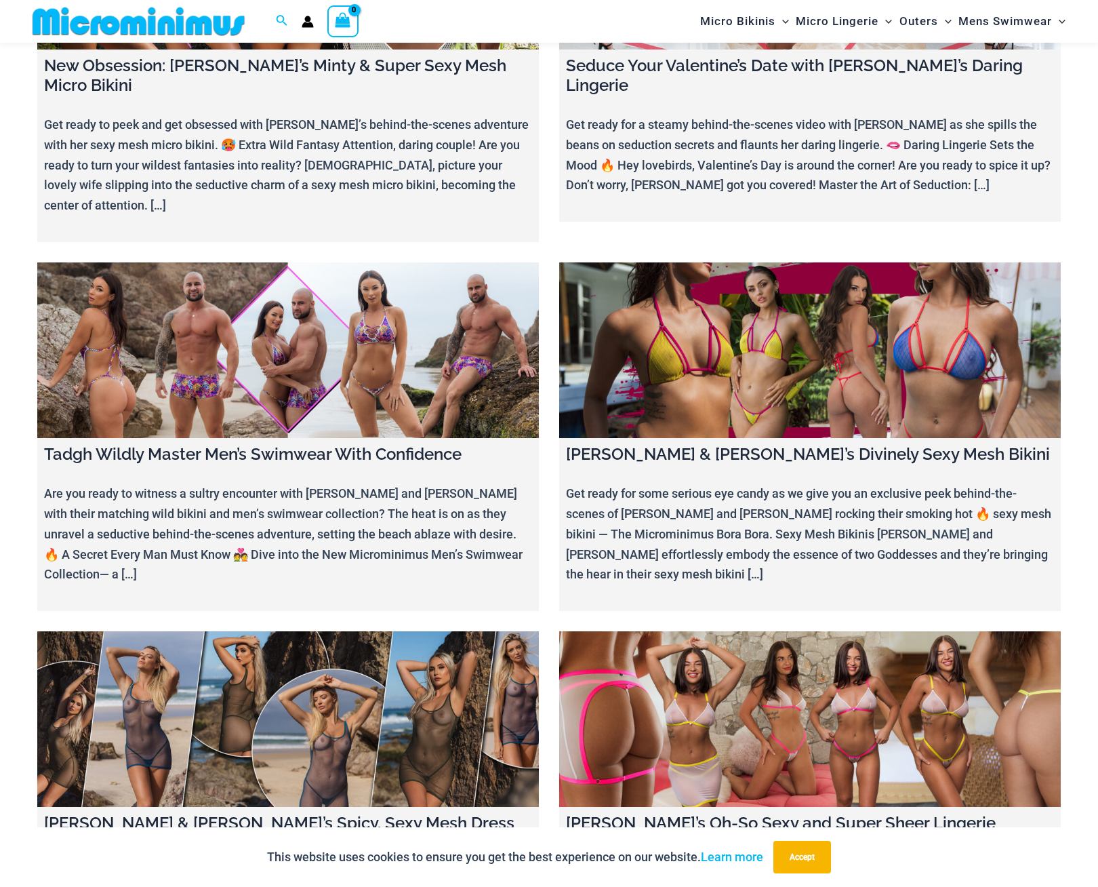
click at [384, 631] on link at bounding box center [288, 719] width 502 height 176
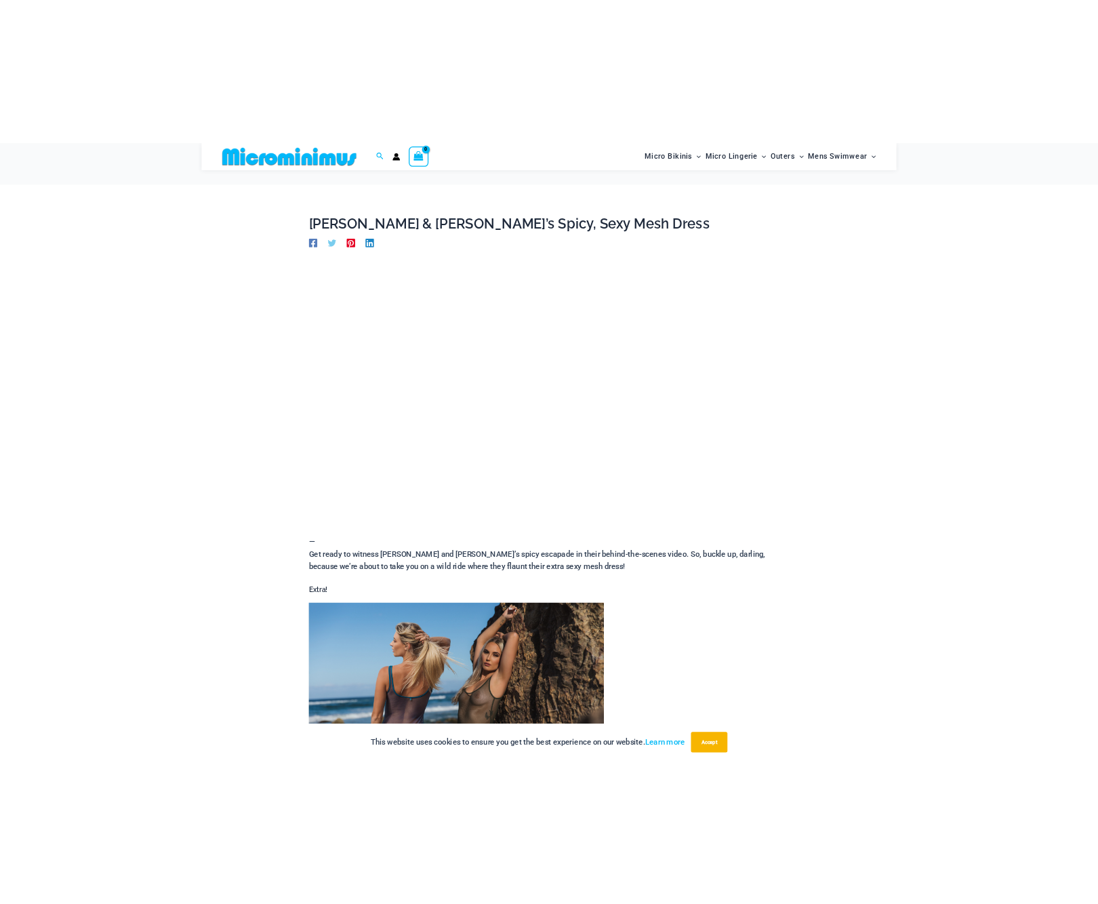
scroll to position [208, 0]
